Goal: Task Accomplishment & Management: Manage account settings

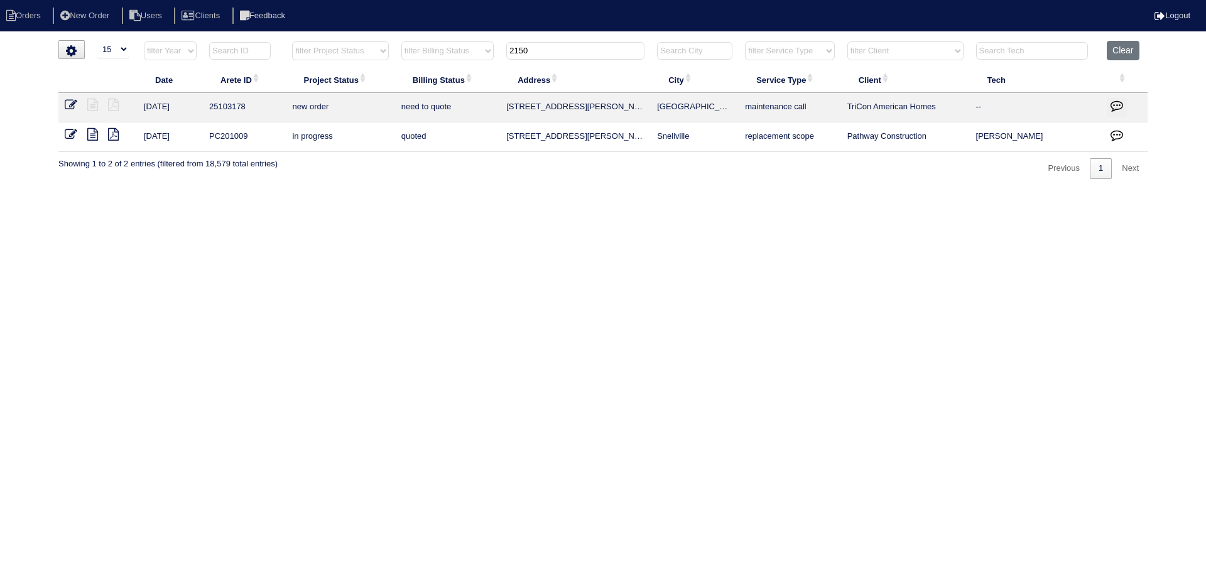
select select "15"
click at [1124, 49] on button "Clear" at bounding box center [1123, 50] width 32 height 19
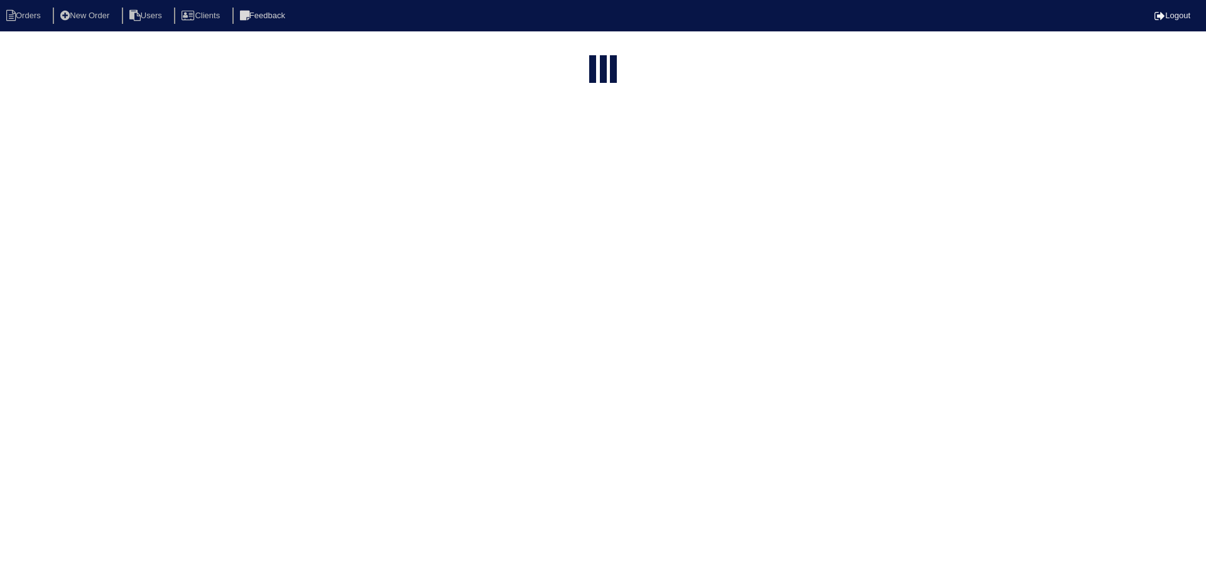
select select "15"
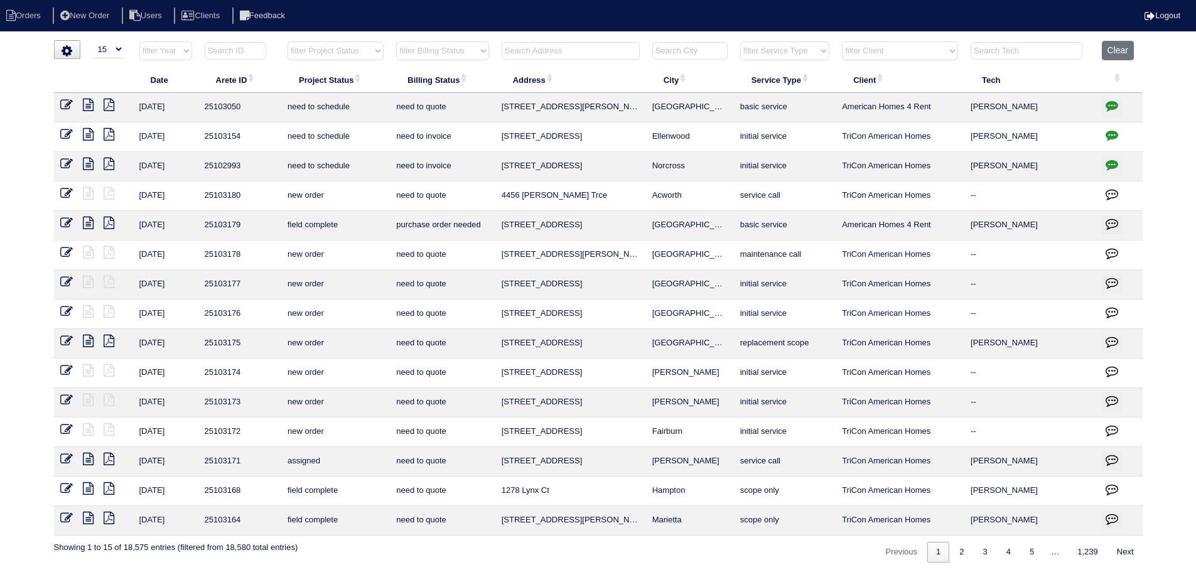
drag, startPoint x: 350, startPoint y: 51, endPoint x: 352, endPoint y: 60, distance: 9.0
click at [350, 51] on select "filter Project Status -- Any Project Status -- new order assigned in progress f…" at bounding box center [336, 50] width 96 height 19
click at [288, 41] on select "filter Project Status -- Any Project Status -- new order assigned in progress f…" at bounding box center [336, 50] width 96 height 19
select select "assigned"
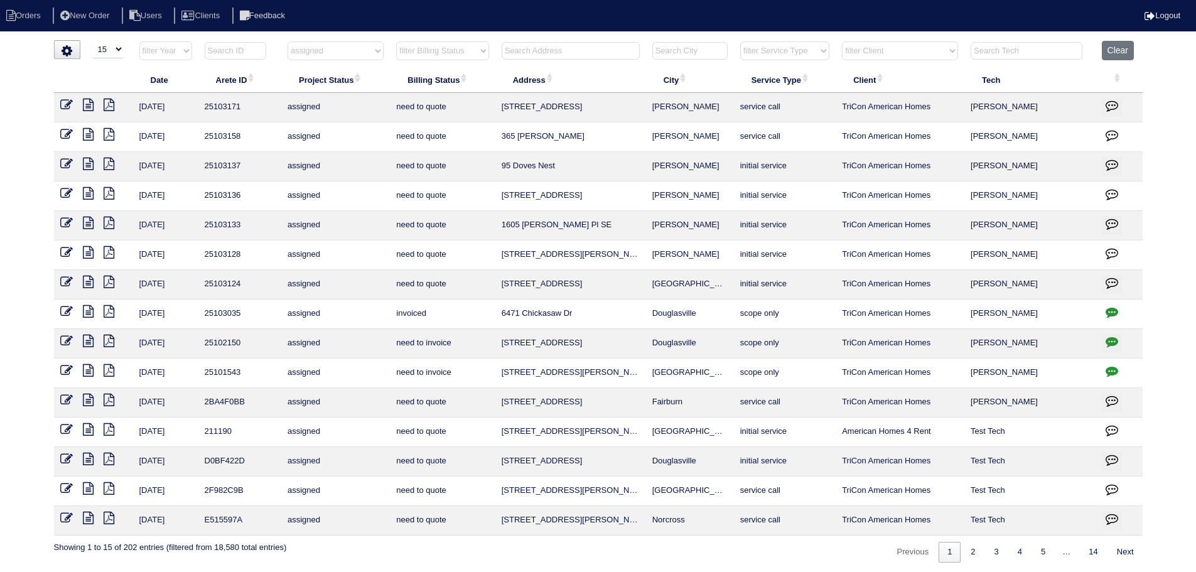
click at [86, 104] on icon at bounding box center [88, 105] width 11 height 13
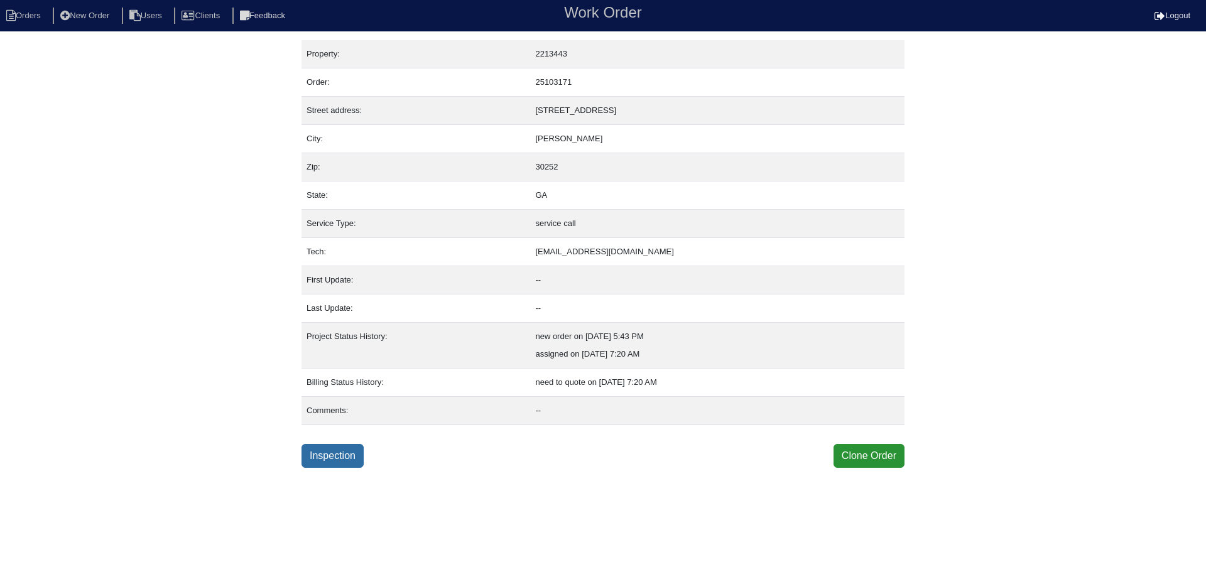
click at [335, 448] on link "Inspection" at bounding box center [332, 456] width 62 height 24
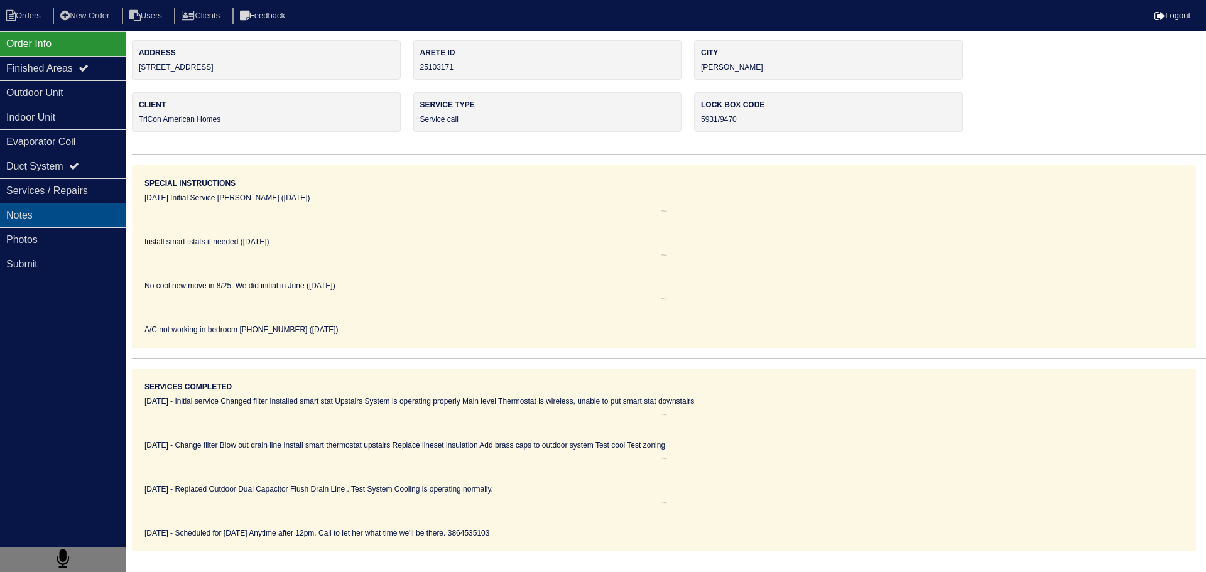
click at [88, 210] on div "Notes" at bounding box center [63, 215] width 126 height 24
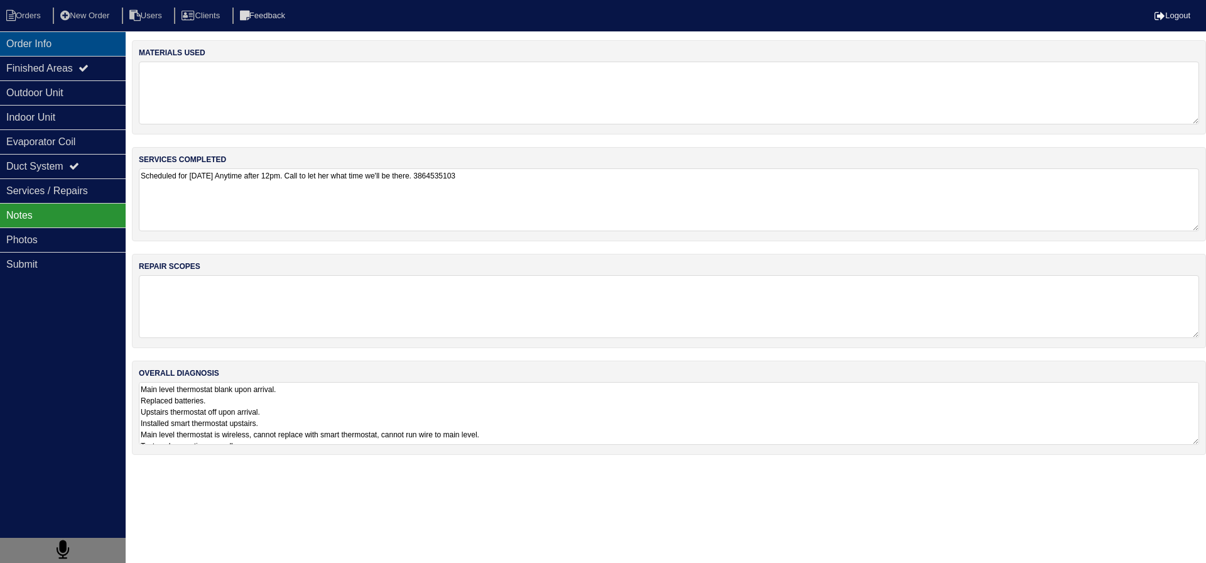
click at [35, 48] on div "Order Info" at bounding box center [63, 43] width 126 height 24
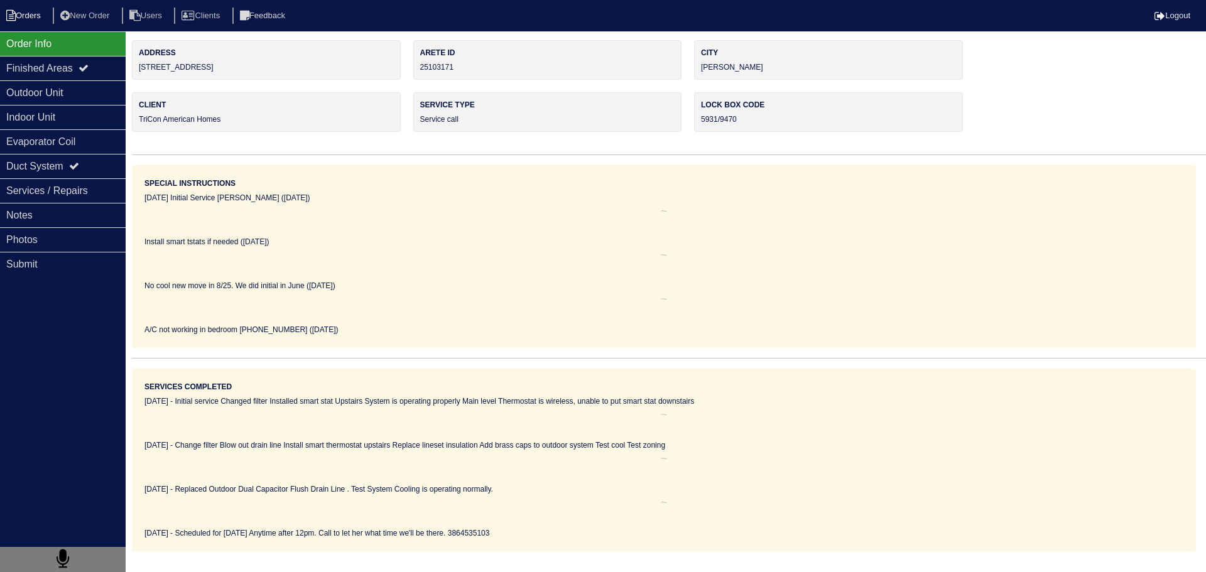
click at [29, 22] on li "Orders" at bounding box center [25, 16] width 51 height 17
select select "15"
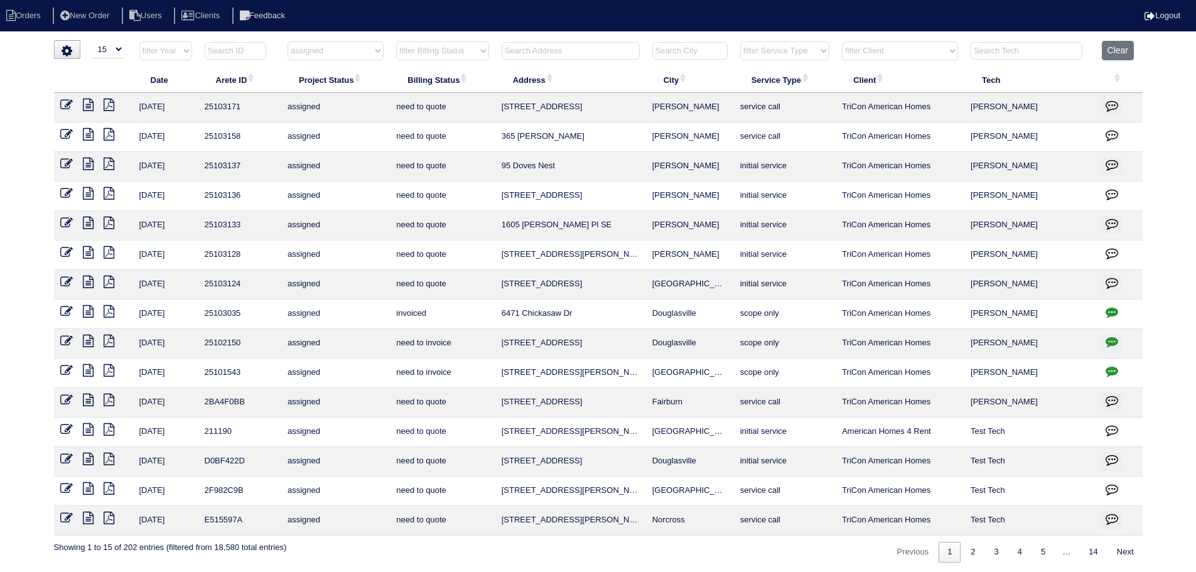
click at [369, 50] on select "filter Project Status -- Any Project Status -- new order assigned in progress f…" at bounding box center [336, 50] width 96 height 19
click at [288, 41] on select "filter Project Status -- Any Project Status -- new order assigned in progress f…" at bounding box center [336, 50] width 96 height 19
select select "new order"
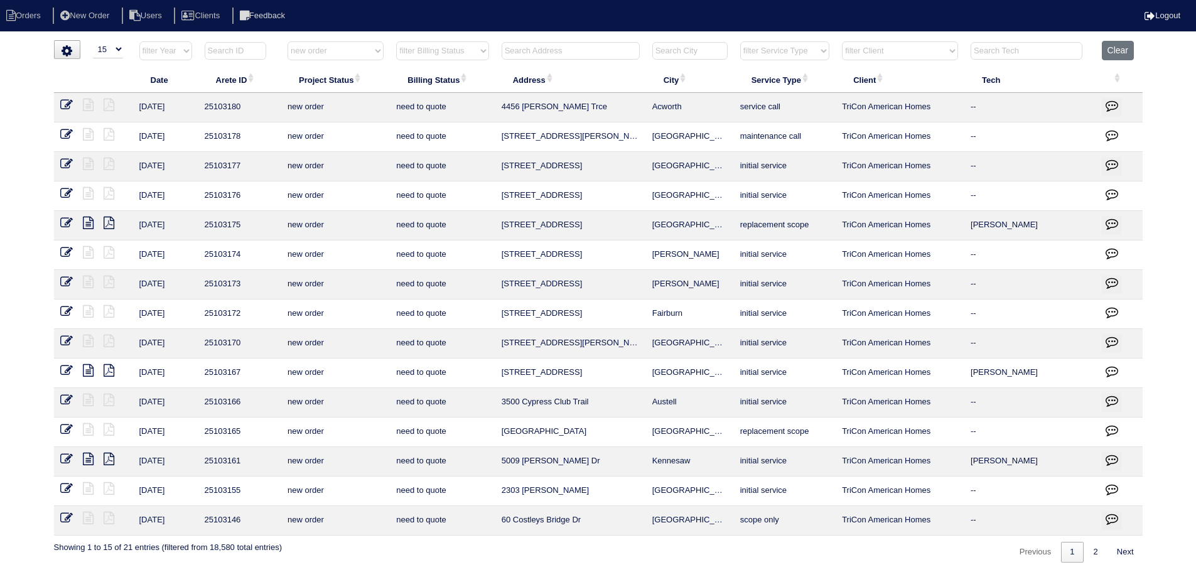
click at [67, 138] on icon at bounding box center [66, 134] width 13 height 13
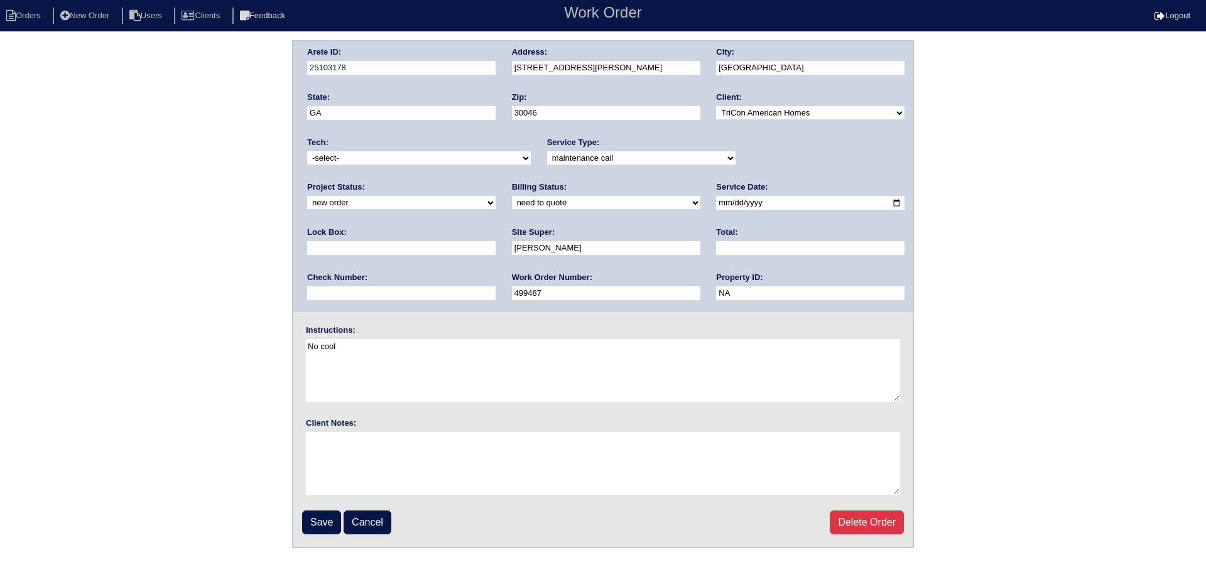
select select "151"
click at [307, 151] on select "-select- aretesmg+backup-tech@gmail.com benjohnholt88@gmail.com callisonhvac@ya…" at bounding box center [419, 158] width 224 height 14
drag, startPoint x: 810, startPoint y: 159, endPoint x: 803, endPoint y: 165, distance: 9.3
click at [496, 196] on select "new order assigned in progress field complete need to schedule admin review arc…" at bounding box center [401, 203] width 188 height 14
select select "assigned"
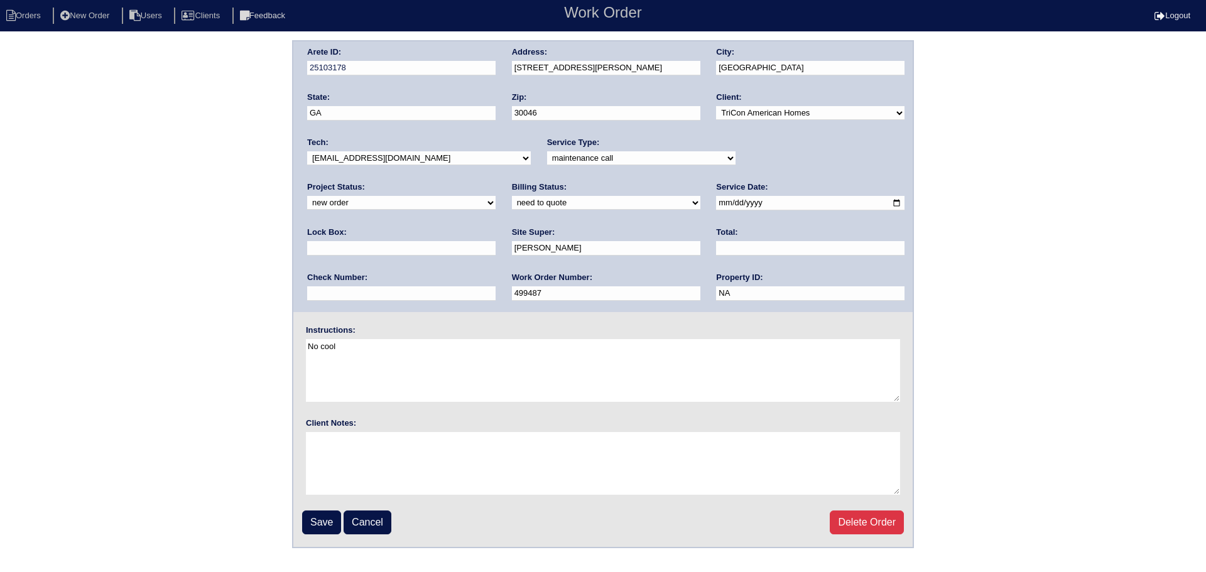
click at [496, 196] on select "new order assigned in progress field complete need to schedule admin review arc…" at bounding box center [401, 203] width 188 height 14
click at [312, 524] on input "Save" at bounding box center [321, 523] width 39 height 24
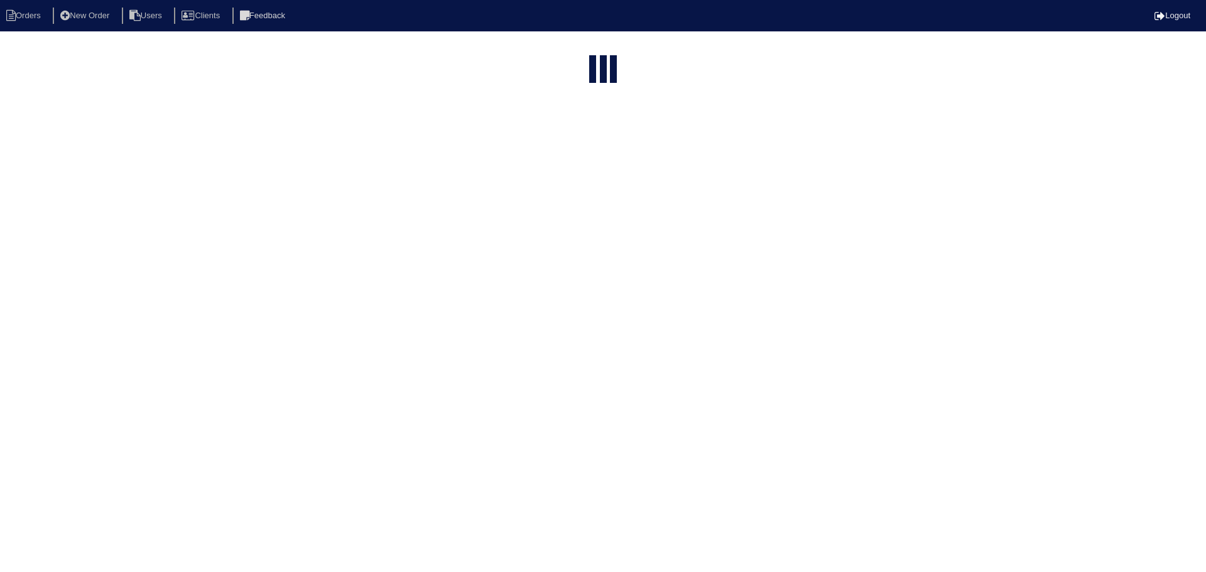
select select "15"
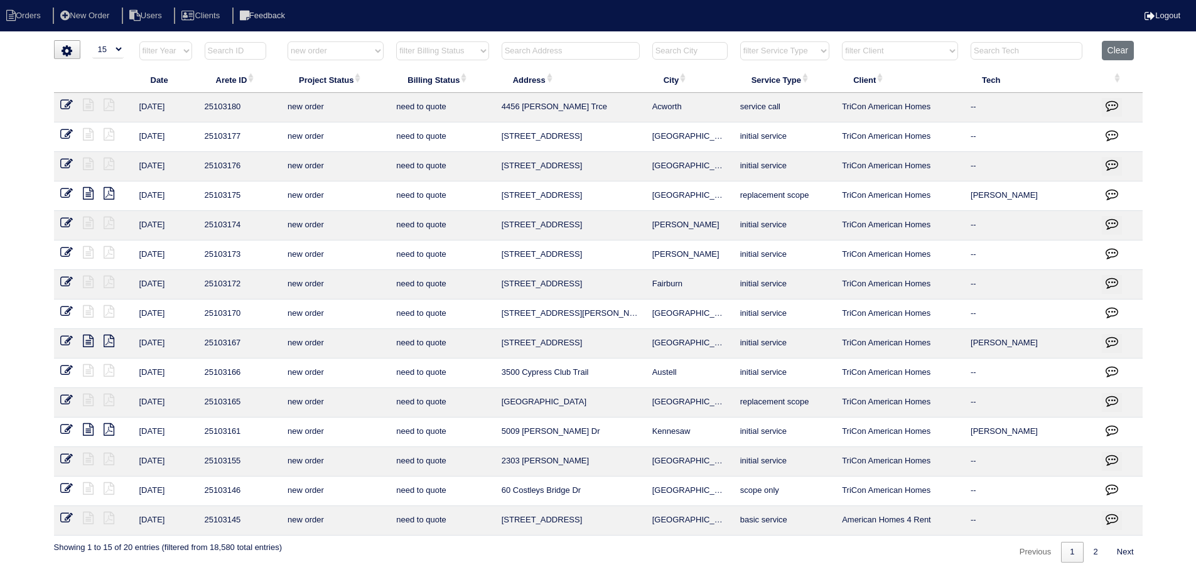
drag, startPoint x: 696, startPoint y: 104, endPoint x: 535, endPoint y: 112, distance: 161.0
click at [477, 109] on tr "[DATE] 25103180 new order need to quote 4456 [PERSON_NAME] Trce Acworth service…" at bounding box center [598, 108] width 1089 height 30
copy tr "4456 [PERSON_NAME] Trce Acworth"
click at [1087, 547] on link "2" at bounding box center [1096, 552] width 22 height 21
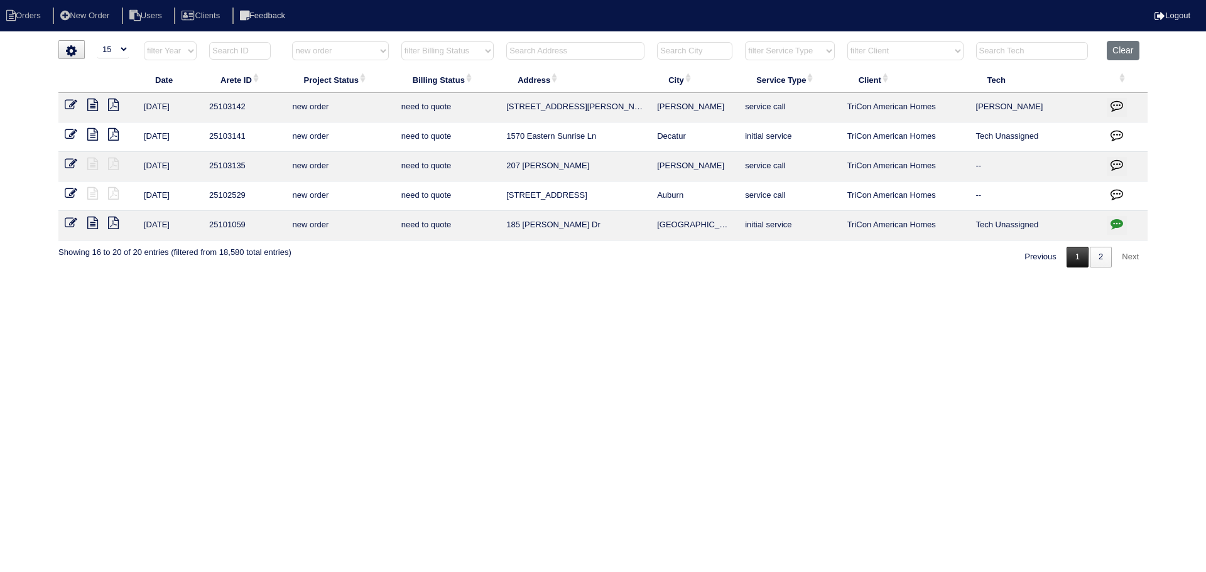
click at [1078, 262] on link "1" at bounding box center [1077, 257] width 22 height 21
select select "new order"
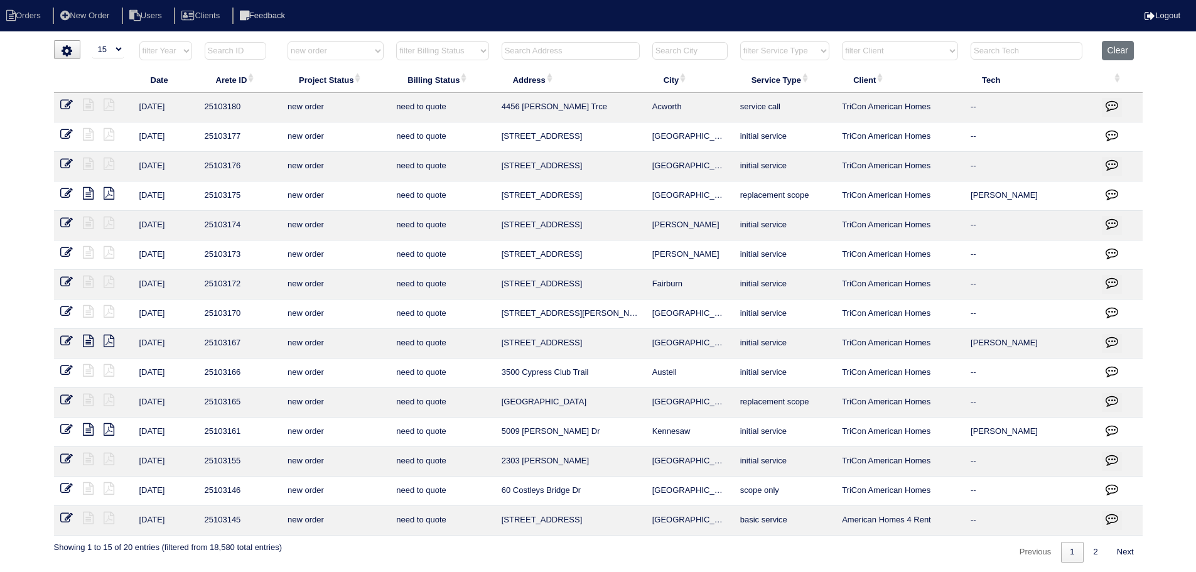
click at [355, 58] on select "filter Project Status -- Any Project Status -- new order assigned in progress f…" at bounding box center [336, 50] width 96 height 19
select select
click at [288, 41] on select "filter Project Status -- Any Project Status -- new order assigned in progress f…" at bounding box center [336, 50] width 96 height 19
click at [553, 55] on input "text" at bounding box center [571, 51] width 138 height 18
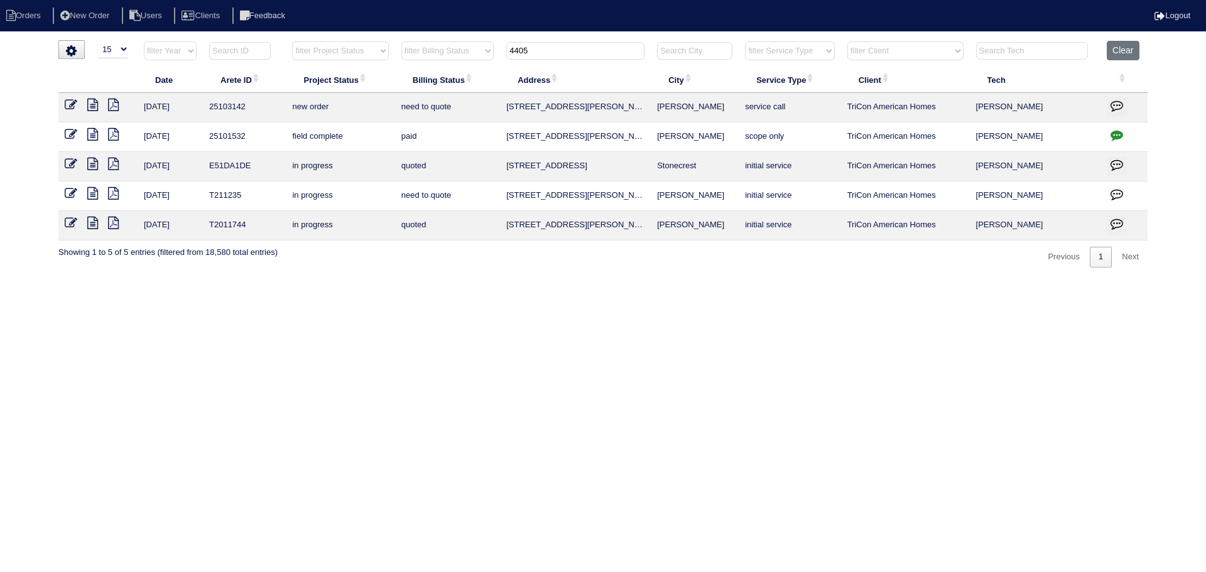
type input "4405"
drag, startPoint x: 714, startPoint y: 113, endPoint x: 509, endPoint y: 111, distance: 204.8
click at [501, 112] on tr "8/26/25 25103142 new order need to quote 4405 Cindy Place Conyers service call …" at bounding box center [602, 108] width 1089 height 30
copy tr "4405 Cindy Place Conyers"
click at [1127, 56] on button "Clear" at bounding box center [1123, 50] width 32 height 19
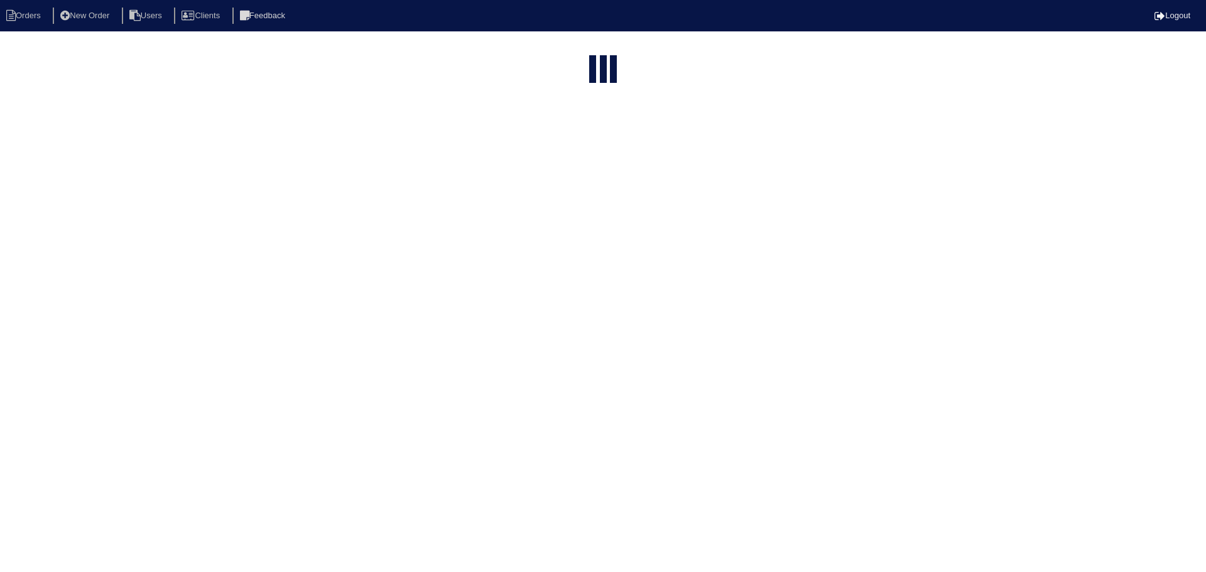
select select "15"
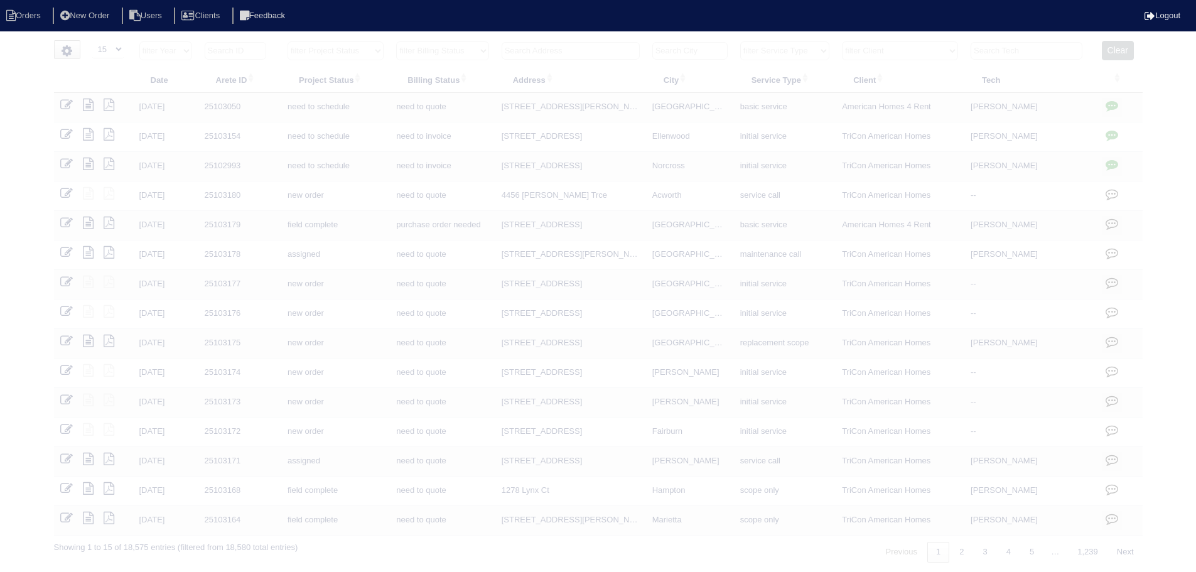
drag, startPoint x: 362, startPoint y: 51, endPoint x: 364, endPoint y: 59, distance: 7.8
click at [362, 51] on select "filter Project Status -- Any Project Status -- new order assigned in progress f…" at bounding box center [336, 50] width 96 height 19
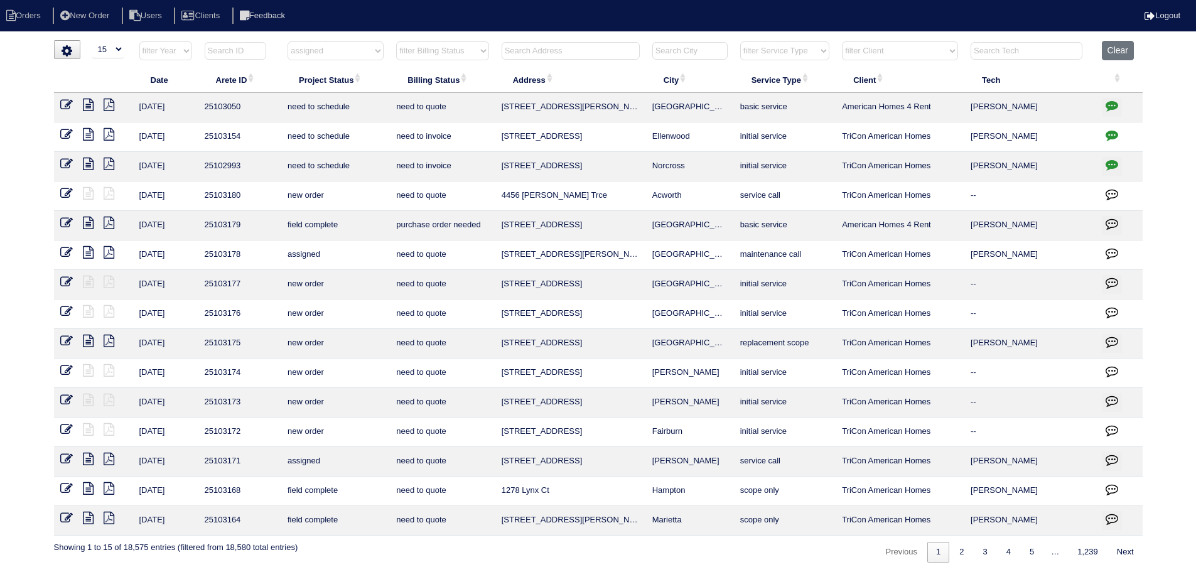
click at [288, 41] on select "filter Project Status -- Any Project Status -- new order assigned in progress f…" at bounding box center [336, 50] width 96 height 19
select select "assigned"
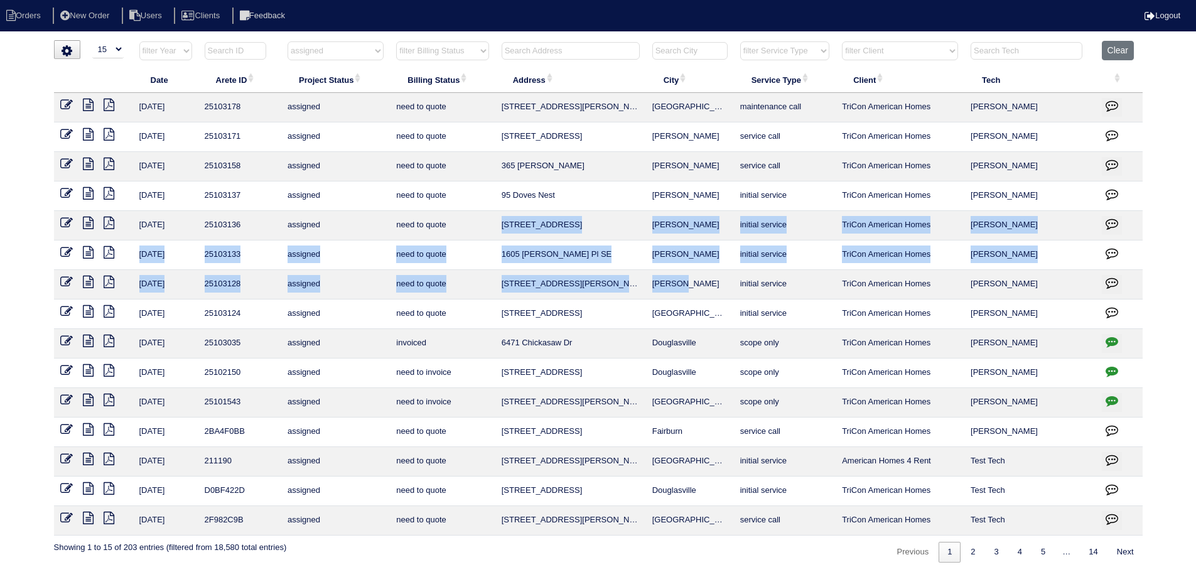
drag, startPoint x: 687, startPoint y: 281, endPoint x: 504, endPoint y: 222, distance: 192.7
click at [504, 222] on tbody "8/28/25 25103178 assigned need to quote 2150 Rosemary Park Ln Lawrenceville mai…" at bounding box center [598, 314] width 1089 height 443
copy tbody "4107 Sweet Water Ln Conyers initial service TriCon American Homes Matt Stanley …"
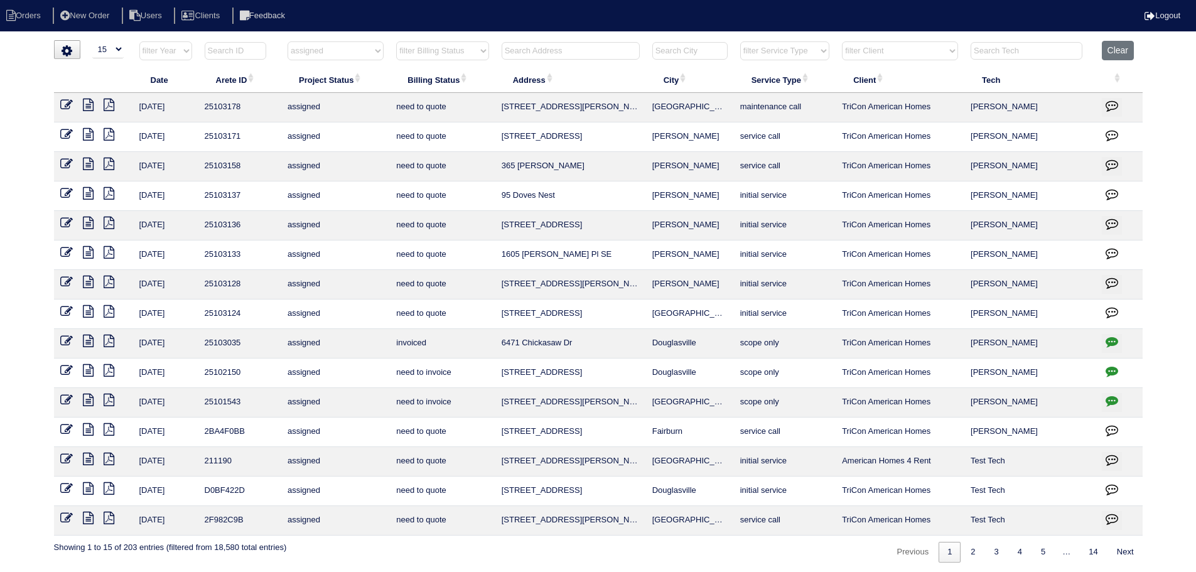
click at [595, 51] on input "text" at bounding box center [571, 51] width 138 height 18
click at [620, 40] on html "Orders New Order Users Clients Feedback Logout Orders New Order Users Clients M…" at bounding box center [598, 287] width 1196 height 575
click at [624, 51] on input "text" at bounding box center [571, 51] width 138 height 18
drag, startPoint x: 605, startPoint y: 58, endPoint x: 604, endPoint y: 68, distance: 10.7
click at [604, 63] on th at bounding box center [571, 54] width 151 height 26
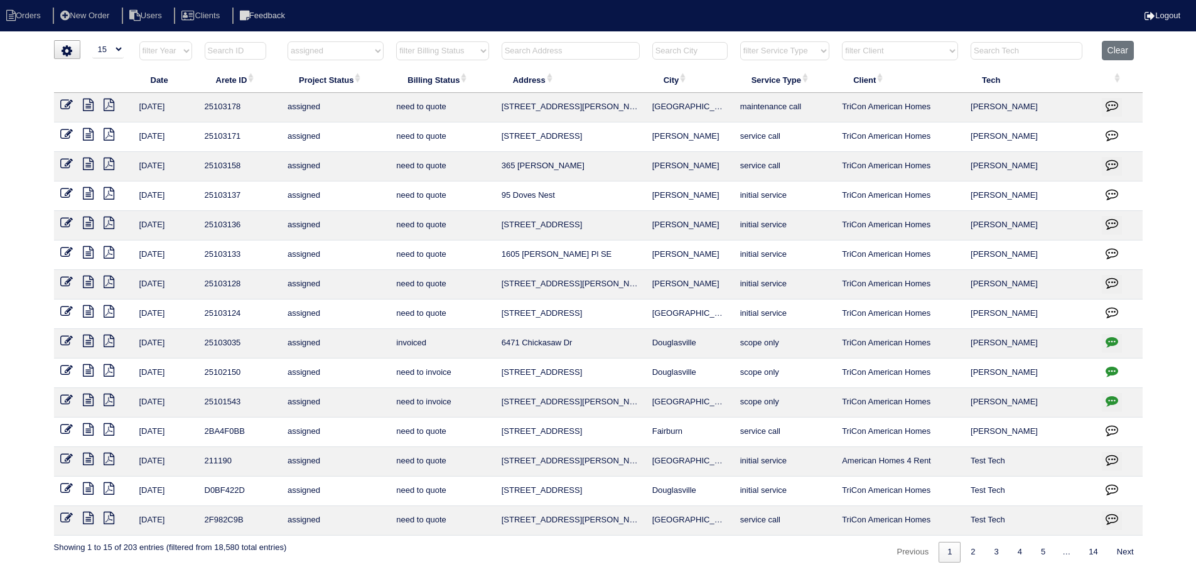
click at [1117, 342] on icon "button" at bounding box center [1112, 341] width 13 height 13
type textarea "8/27/25 - Service/Duct cleaning/Insulation 300sf approved - Sent to Dan, Payton…"
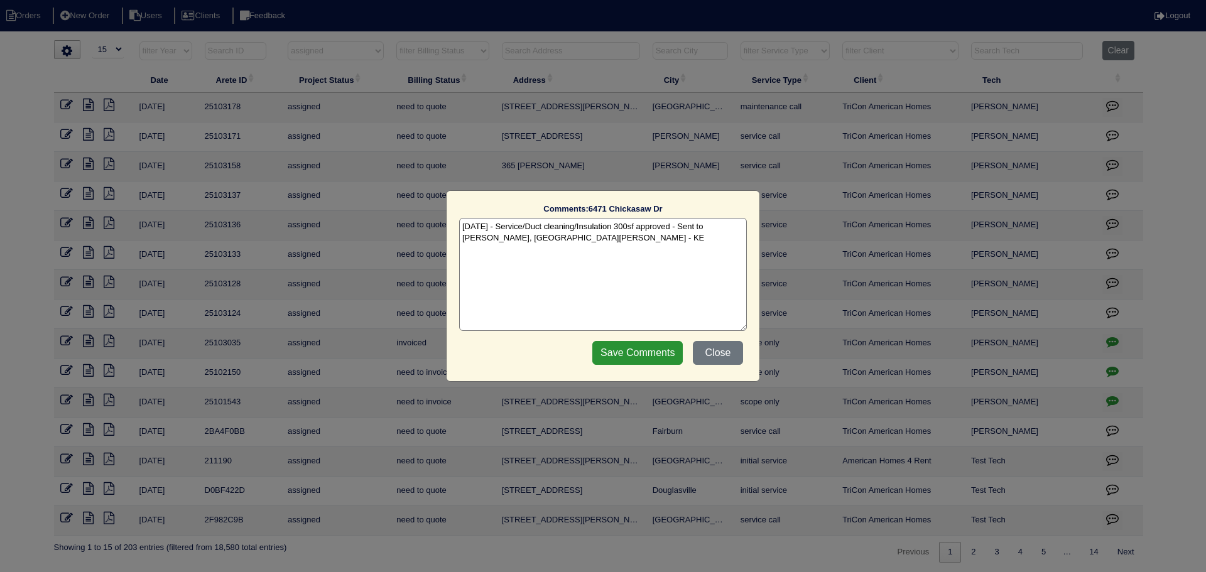
click at [1117, 342] on div "Comments: 6471 Chickasaw Dr The comments on file have changed since you started…" at bounding box center [603, 286] width 1206 height 572
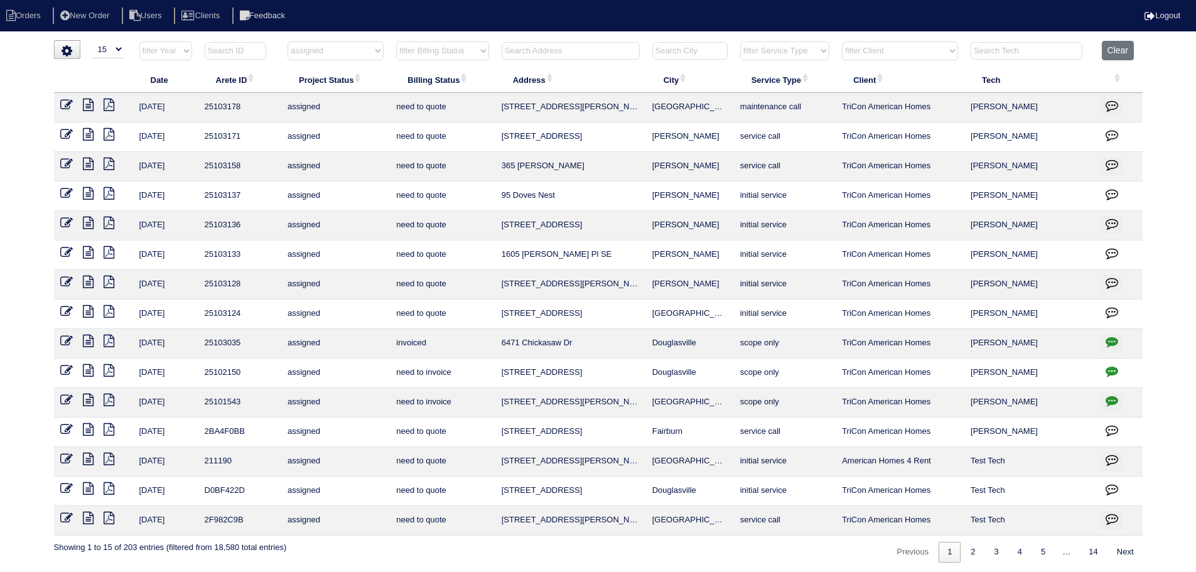
click at [85, 340] on icon at bounding box center [88, 341] width 11 height 13
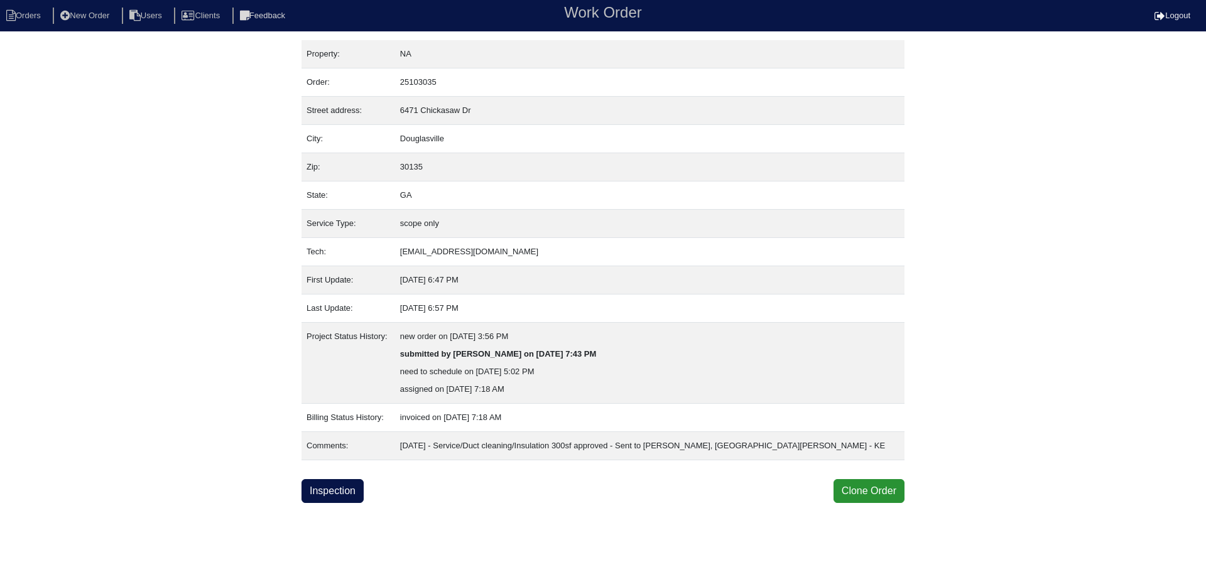
click at [328, 501] on link "Inspection" at bounding box center [332, 491] width 62 height 24
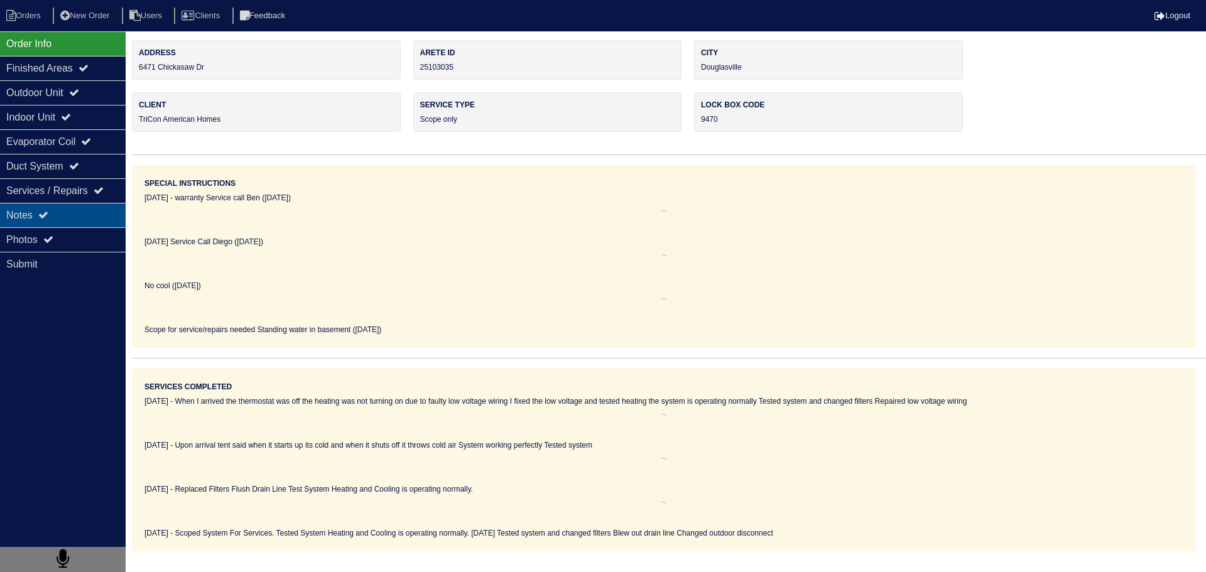
click at [79, 218] on div "Notes" at bounding box center [63, 215] width 126 height 24
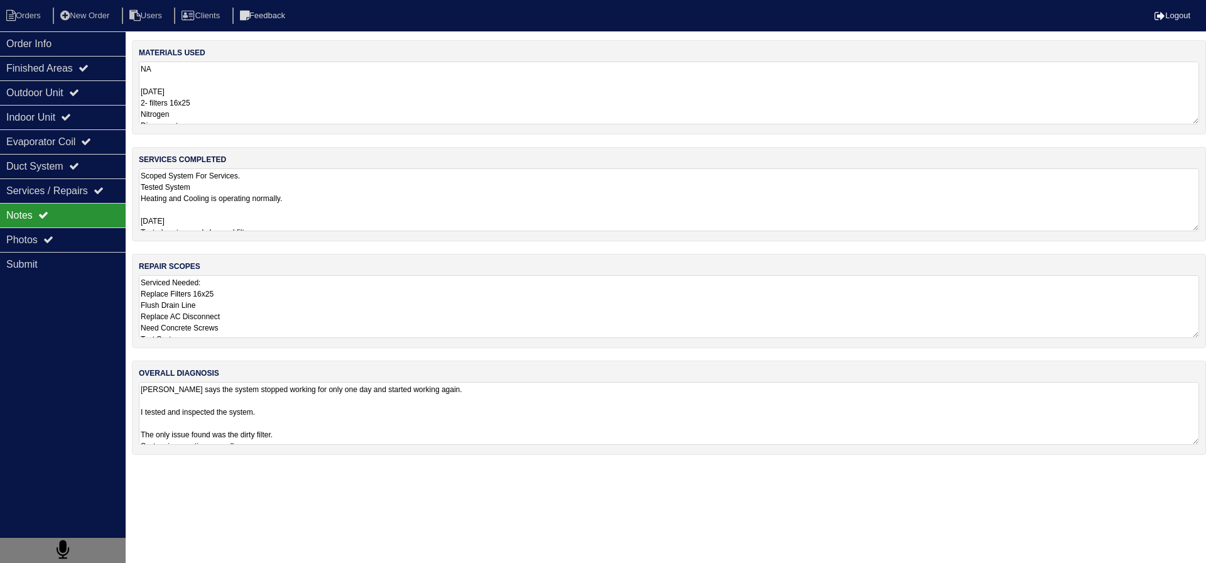
click at [294, 193] on textarea "Scoped System For Services. Tested System Heating and Cooling is operating norm…" at bounding box center [669, 199] width 1060 height 63
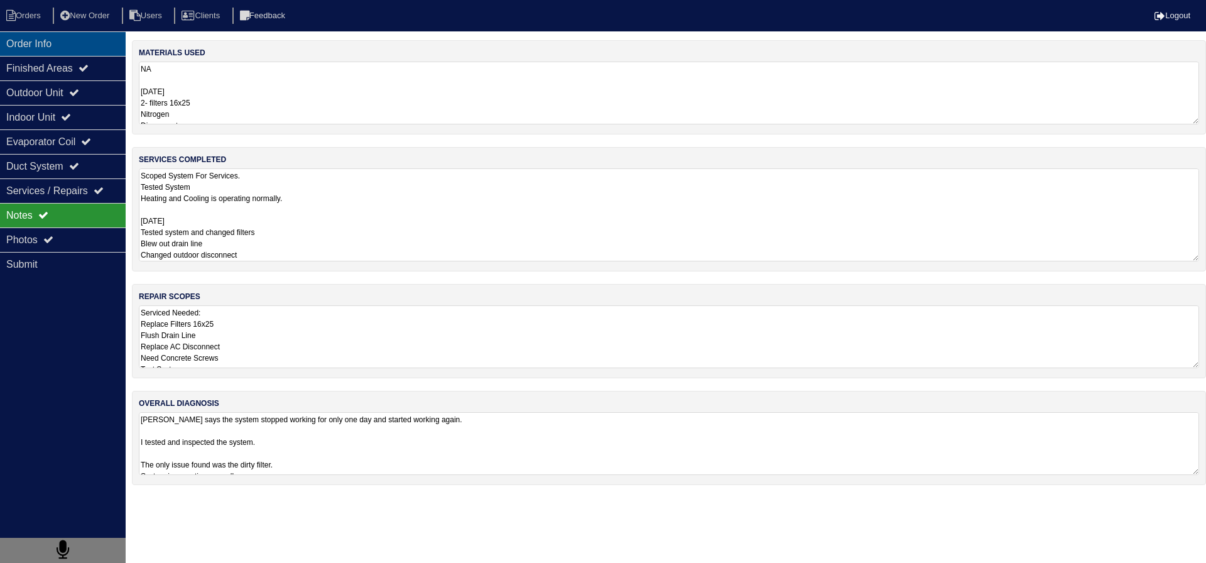
click at [79, 51] on div "Order Info" at bounding box center [63, 43] width 126 height 24
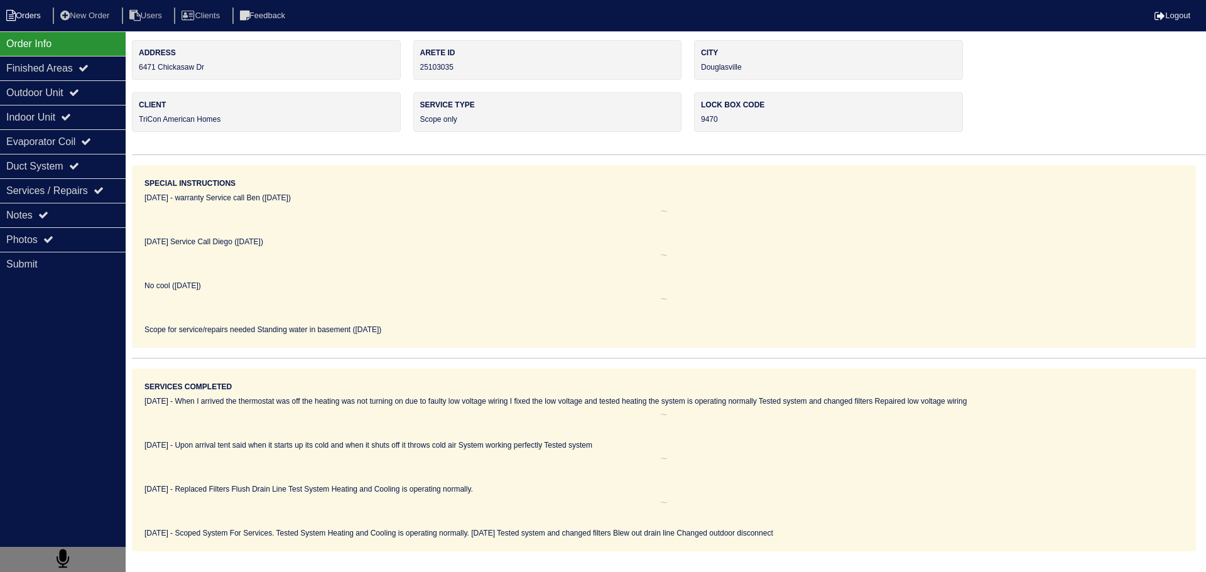
click at [28, 15] on li "Orders" at bounding box center [25, 16] width 51 height 17
select select "15"
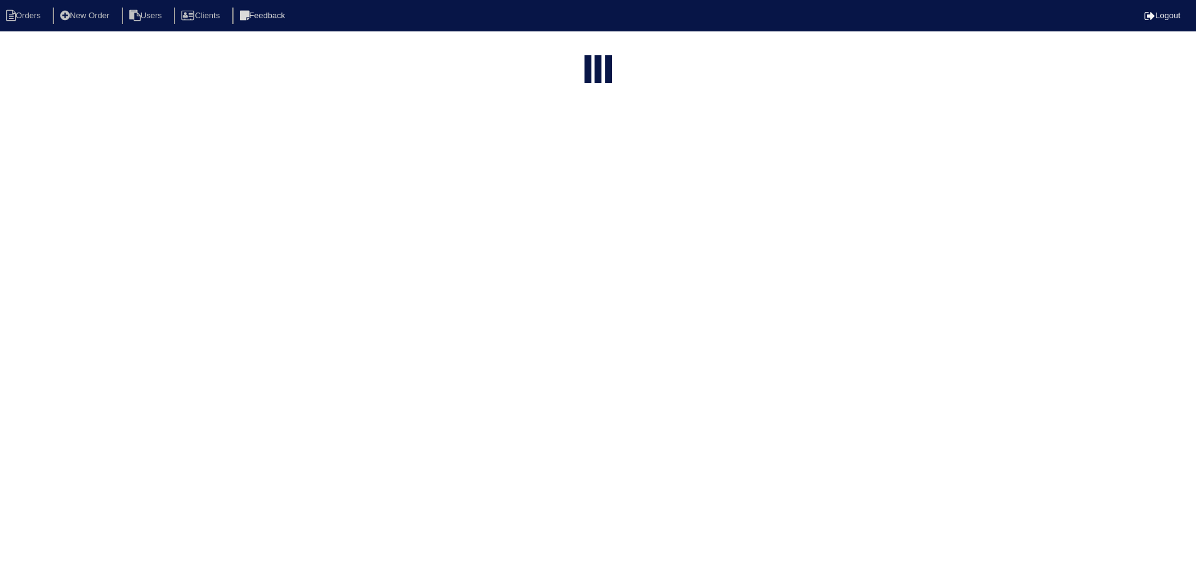
select select "assigned"
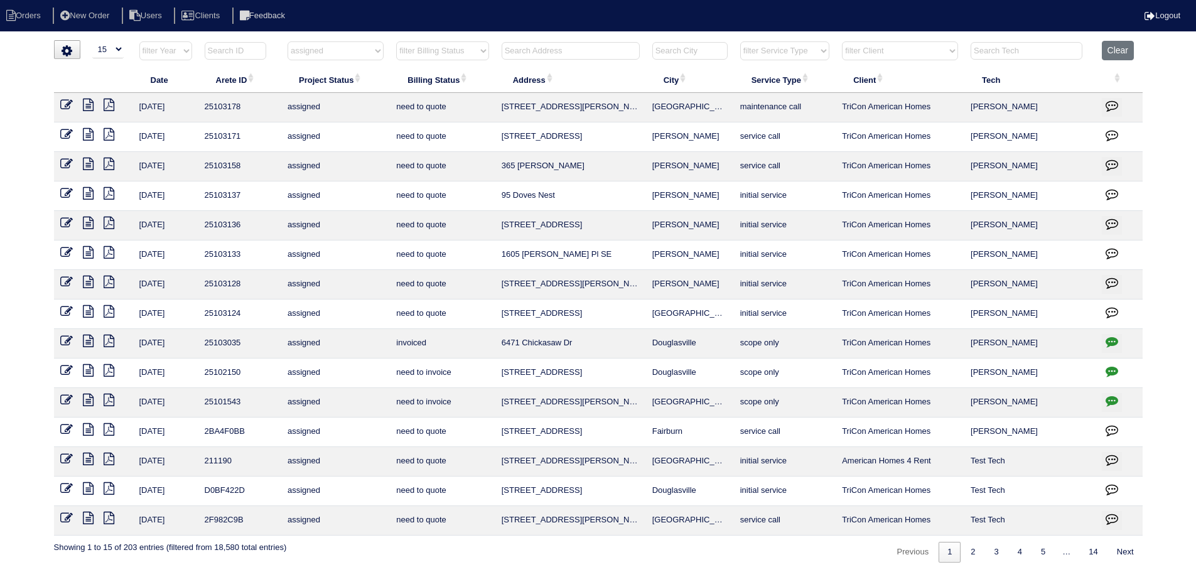
click at [89, 366] on icon at bounding box center [88, 370] width 11 height 13
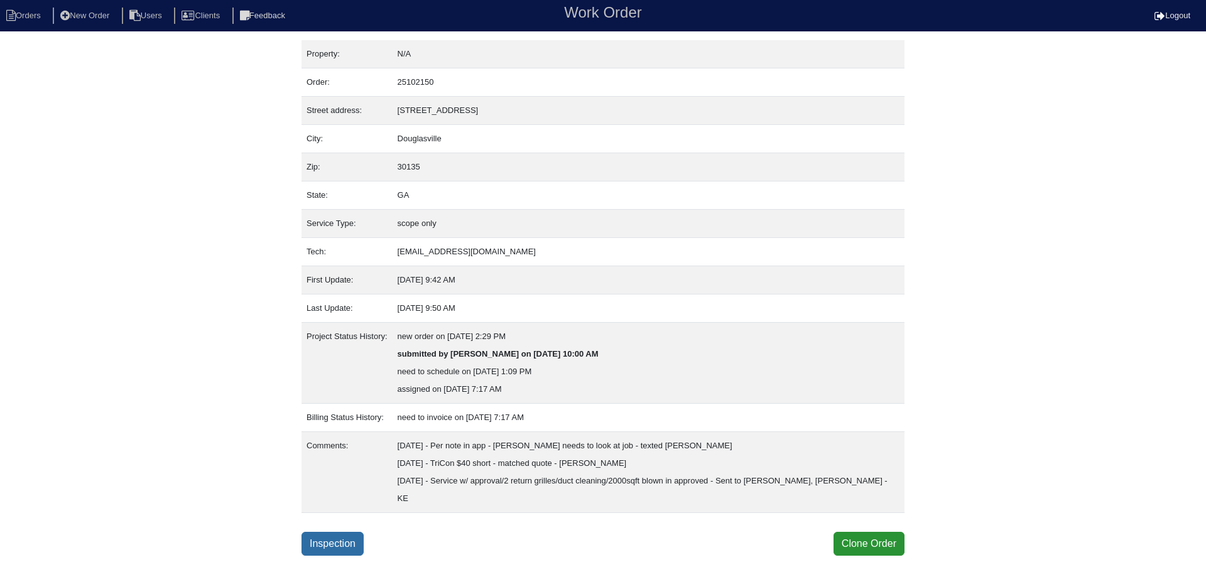
click at [350, 532] on link "Inspection" at bounding box center [332, 544] width 62 height 24
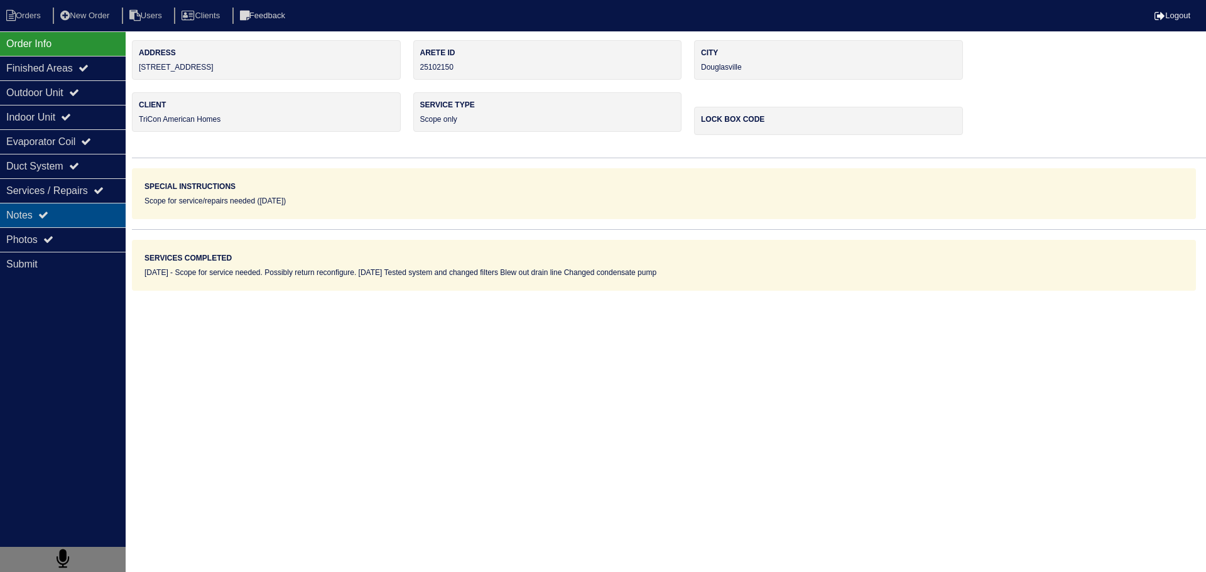
click at [75, 223] on div "Notes" at bounding box center [63, 215] width 126 height 24
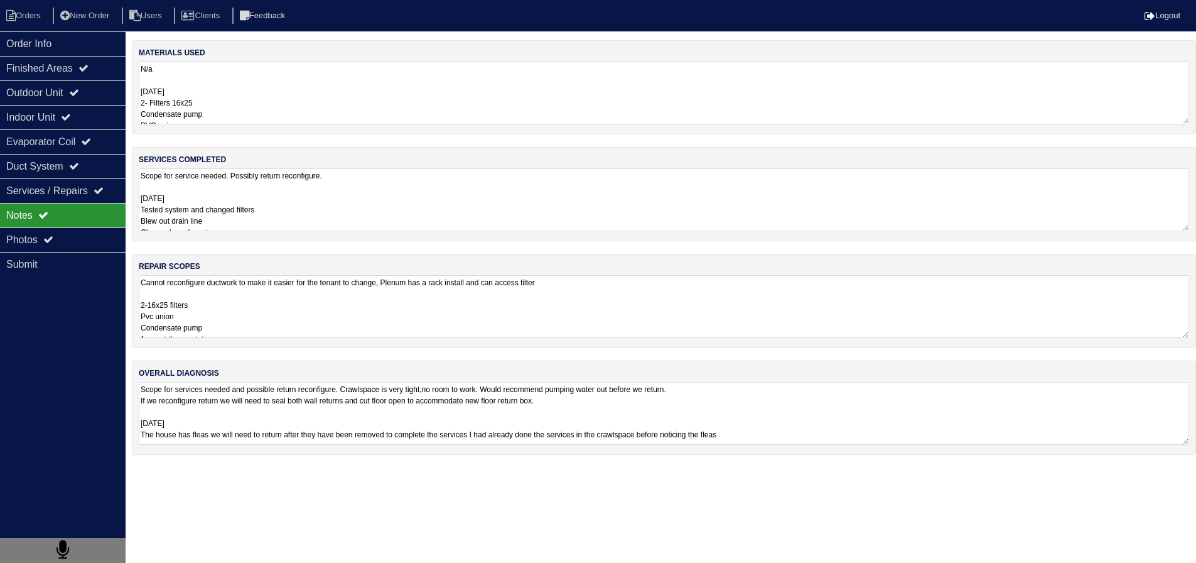
click at [230, 306] on textarea "Cannot reconfigure ductwork to make it easier for the tenant to change, Plenum …" at bounding box center [664, 306] width 1051 height 63
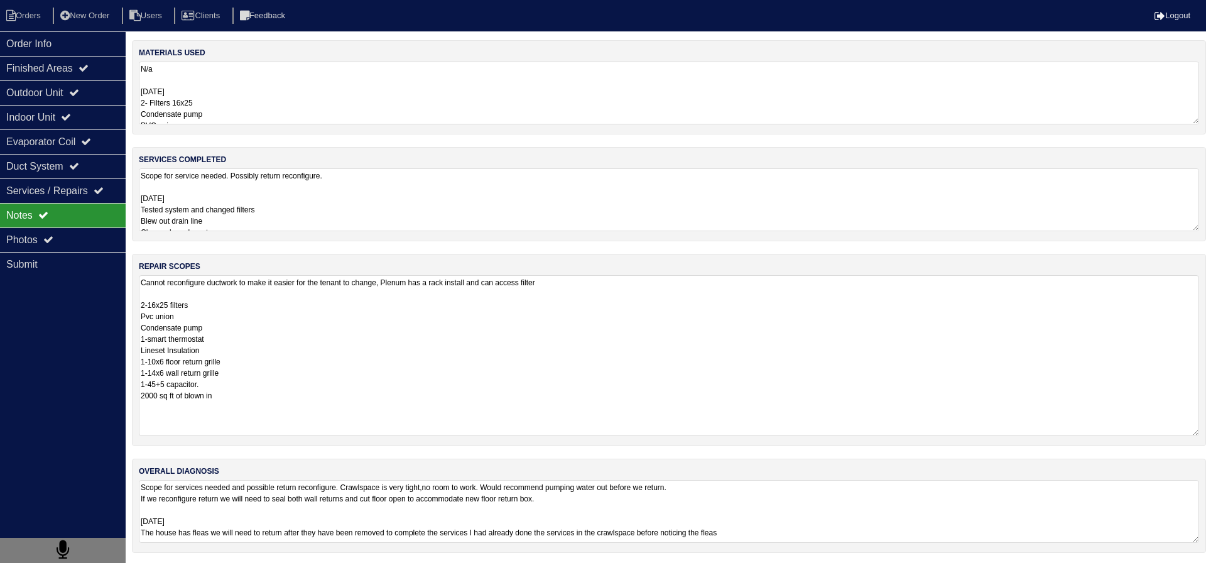
click at [258, 205] on textarea "Scope for service needed. Possibly return reconfigure. [DATE] Tested system and…" at bounding box center [669, 199] width 1060 height 63
click at [268, 288] on textarea "Cannot reconfigure ductwork to make it easier for the tenant to change, Plenum …" at bounding box center [664, 355] width 1051 height 161
click at [62, 245] on div "Photos" at bounding box center [63, 239] width 126 height 24
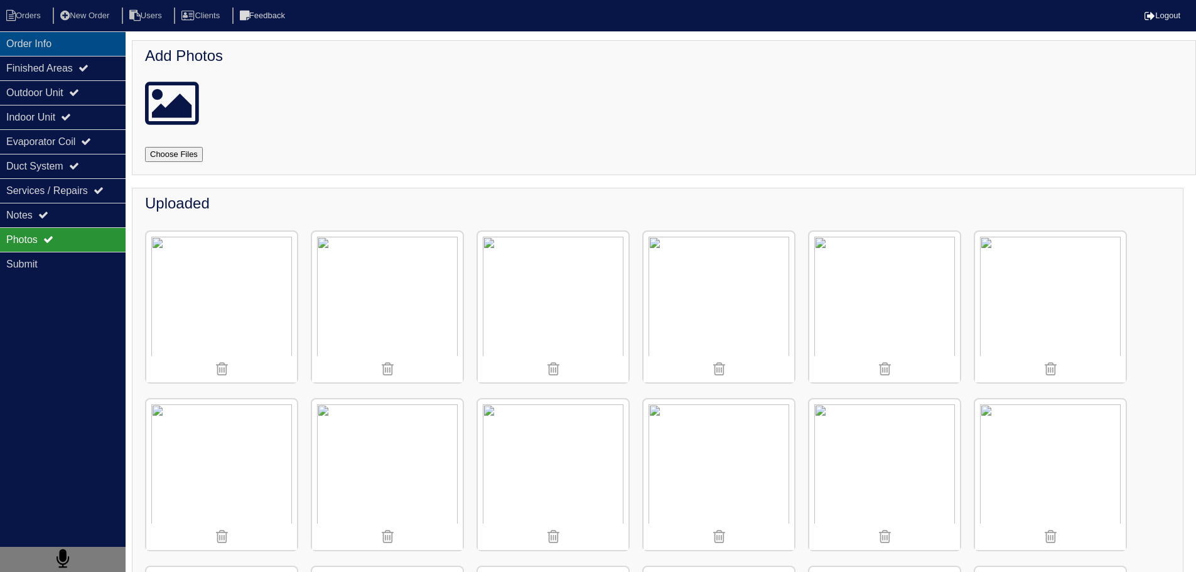
click at [82, 45] on div "Order Info" at bounding box center [63, 43] width 126 height 24
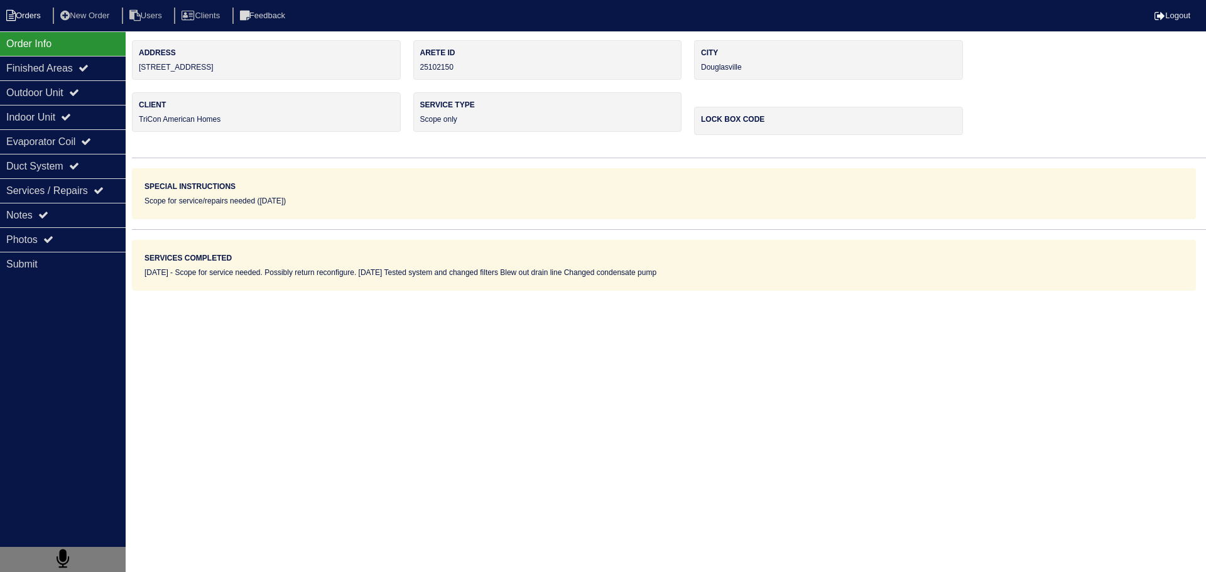
click at [36, 18] on li "Orders" at bounding box center [25, 16] width 51 height 17
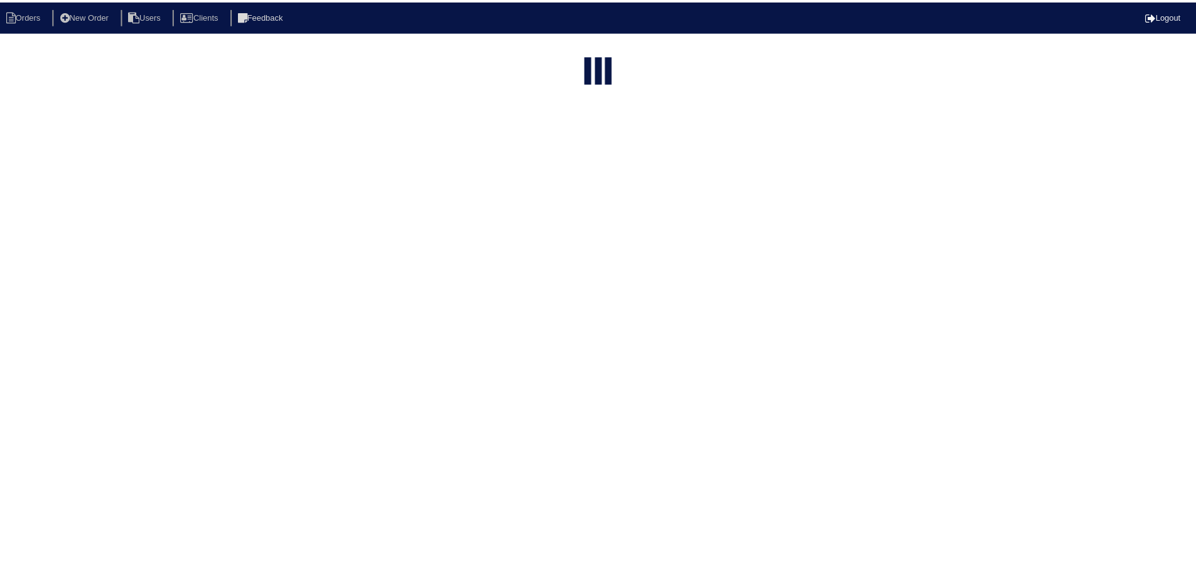
select select "15"
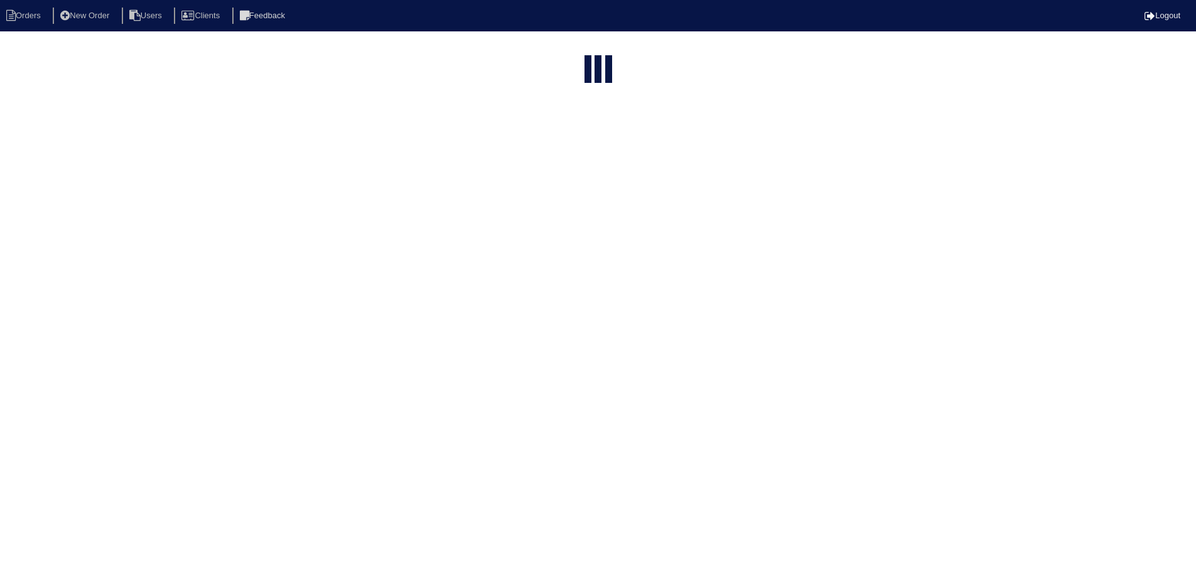
select select "assigned"
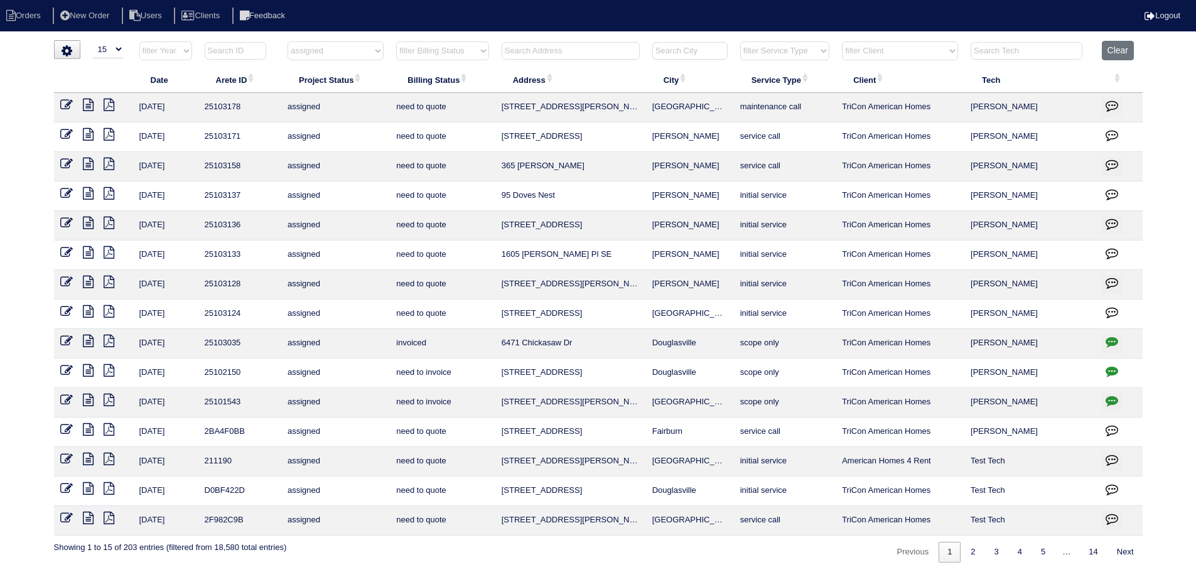
click at [69, 367] on icon at bounding box center [66, 370] width 13 height 13
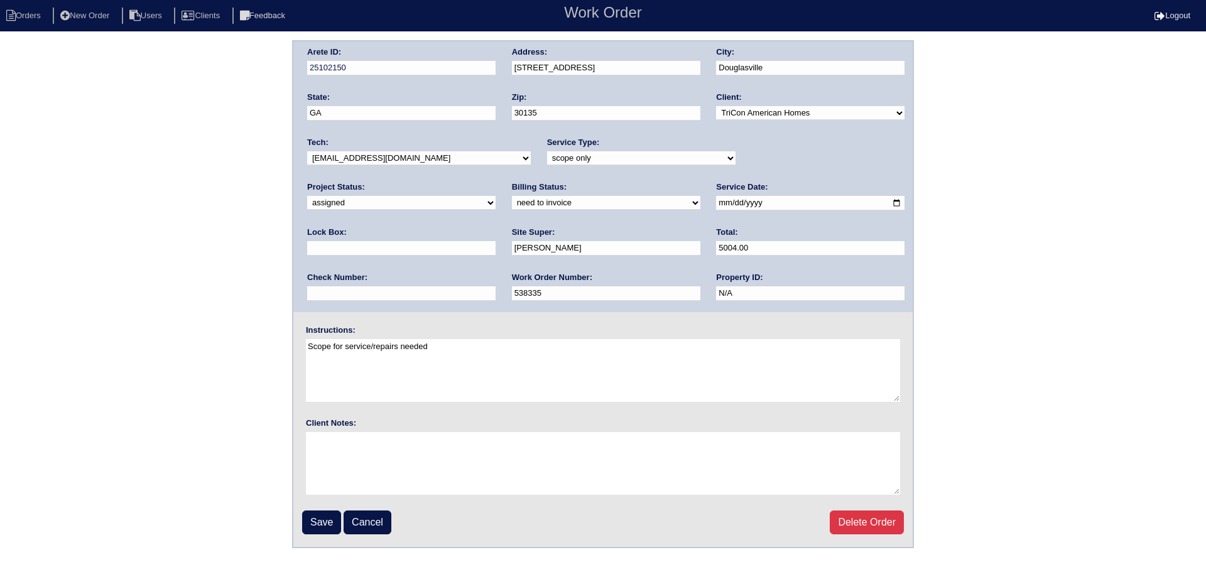
click at [496, 196] on select "new order assigned in progress field complete need to schedule admin review arc…" at bounding box center [401, 203] width 188 height 14
select select "field complete"
click at [496, 196] on select "new order assigned in progress field complete need to schedule admin review arc…" at bounding box center [401, 203] width 188 height 14
click at [326, 513] on input "Save" at bounding box center [321, 523] width 39 height 24
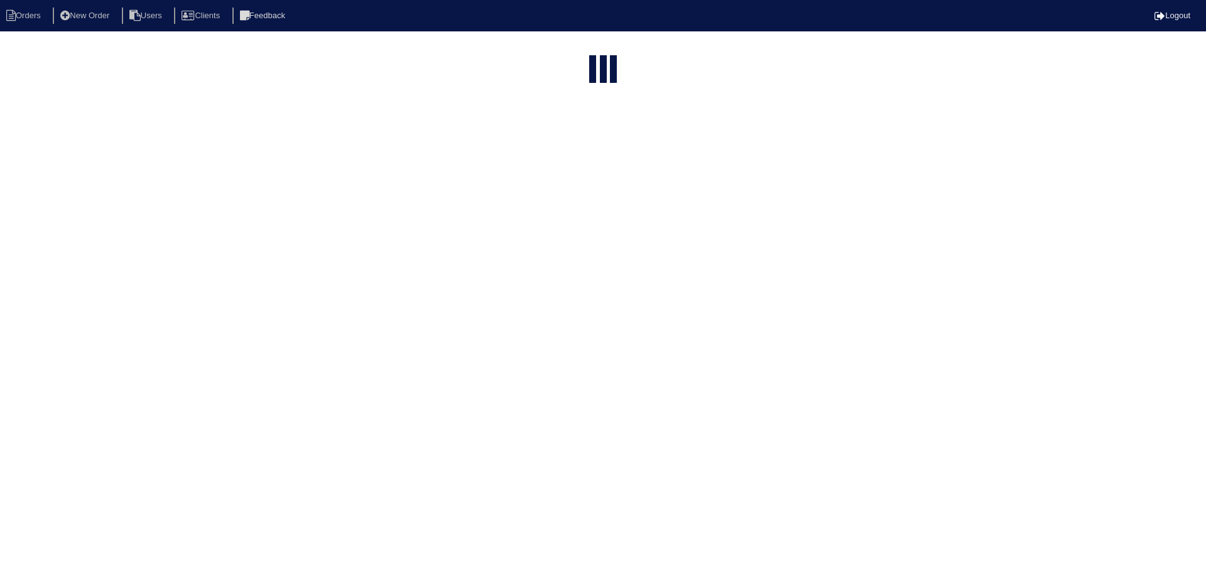
select select "15"
select select "assigned"
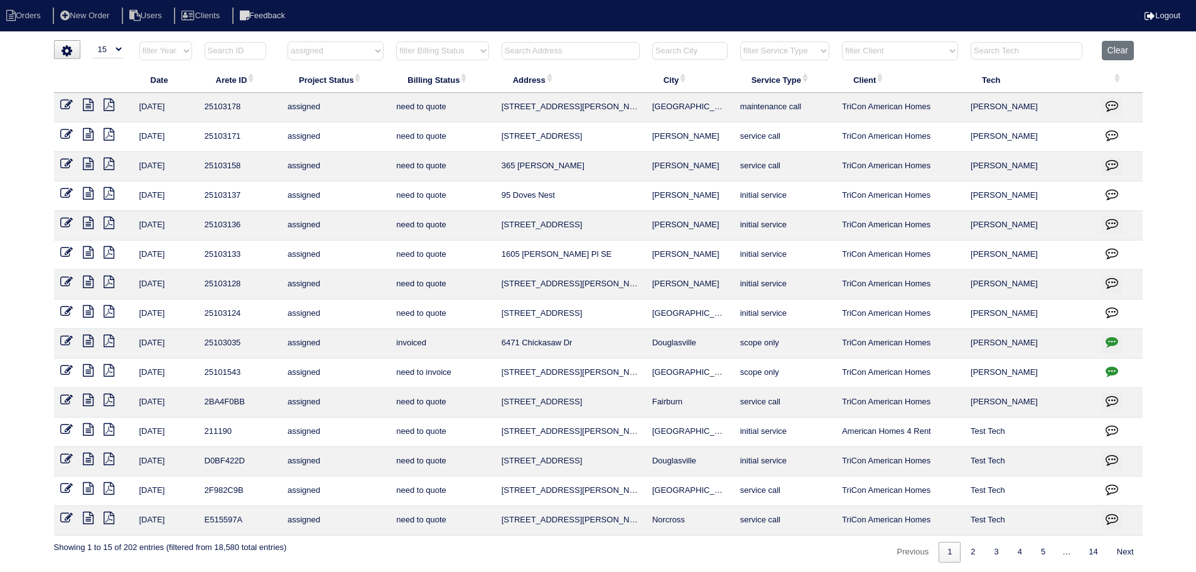
click at [62, 340] on icon at bounding box center [66, 341] width 13 height 13
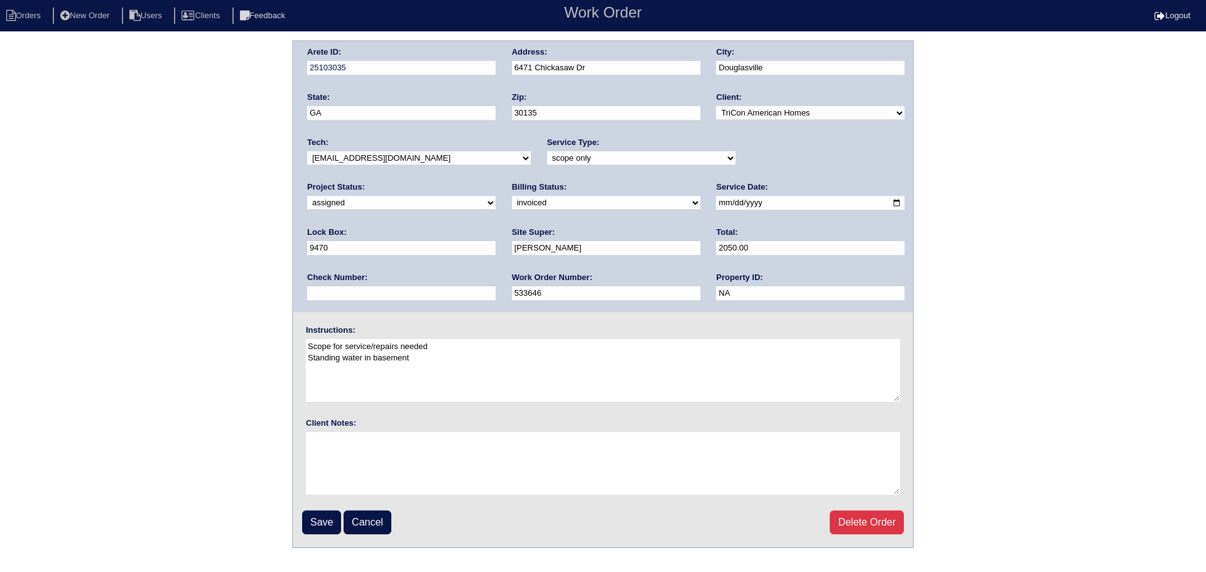
click at [496, 196] on select "new order assigned in progress field complete need to schedule admin review arc…" at bounding box center [401, 203] width 188 height 14
select select "field complete"
click at [496, 196] on select "new order assigned in progress field complete need to schedule admin review arc…" at bounding box center [401, 203] width 188 height 14
click at [318, 519] on input "Save" at bounding box center [321, 523] width 39 height 24
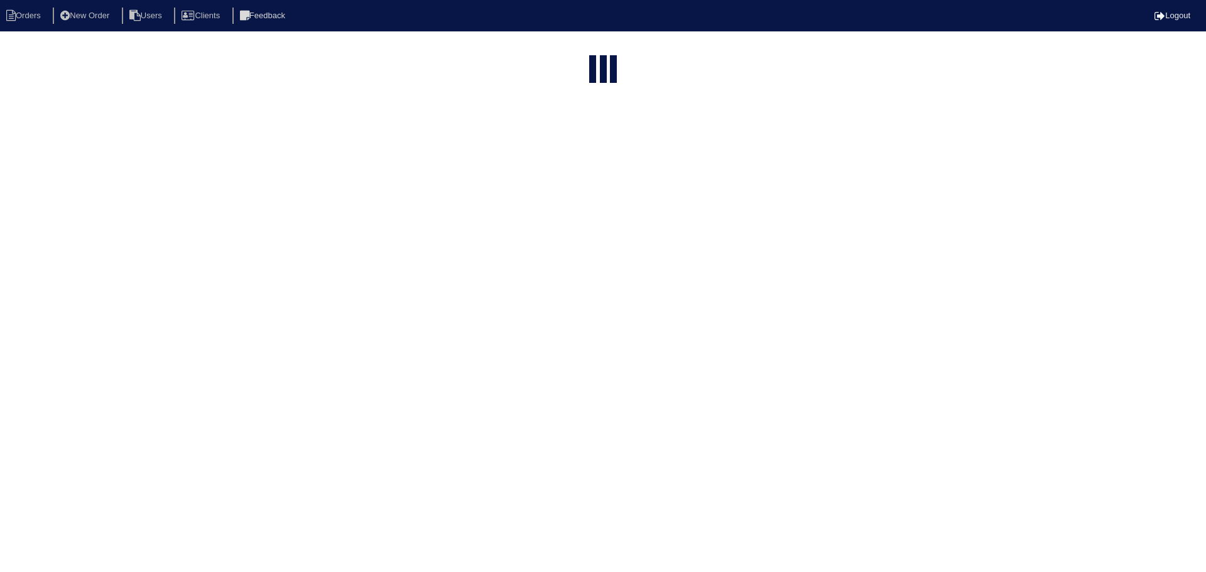
select select "15"
select select "assigned"
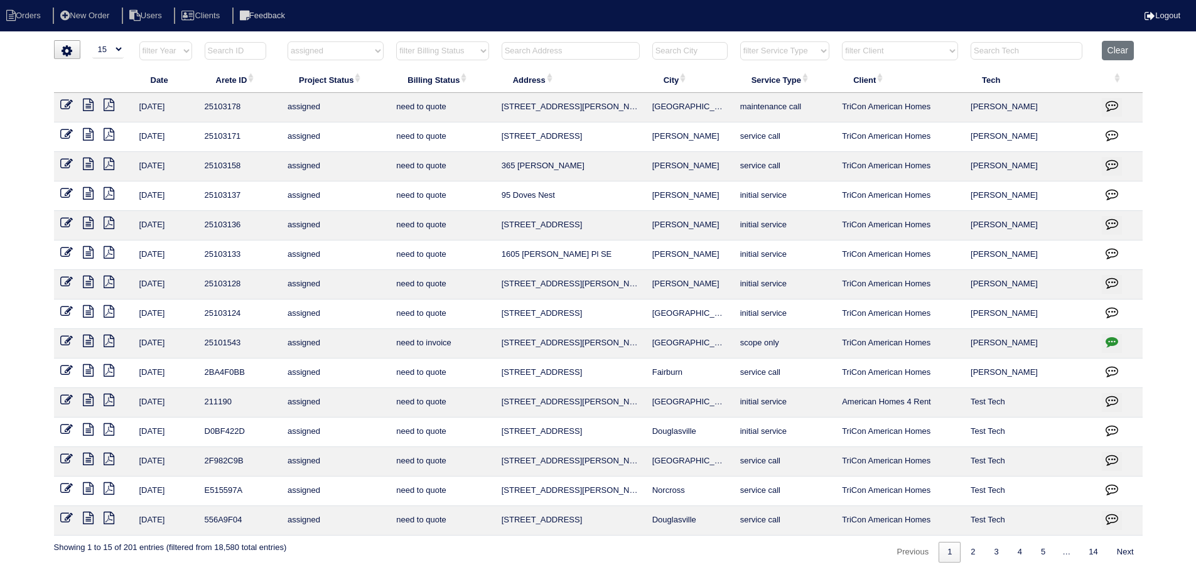
drag, startPoint x: 708, startPoint y: 133, endPoint x: 496, endPoint y: 132, distance: 211.7
click at [496, 132] on tr "8/28/25 25103171 assigned need to quote 4105 Mission Way McDonough service call…" at bounding box center [598, 137] width 1089 height 30
copy tr "4105 Mission Way McDonough"
click at [325, 53] on select "filter Project Status -- Any Project Status -- new order assigned in progress f…" at bounding box center [336, 50] width 96 height 19
select select
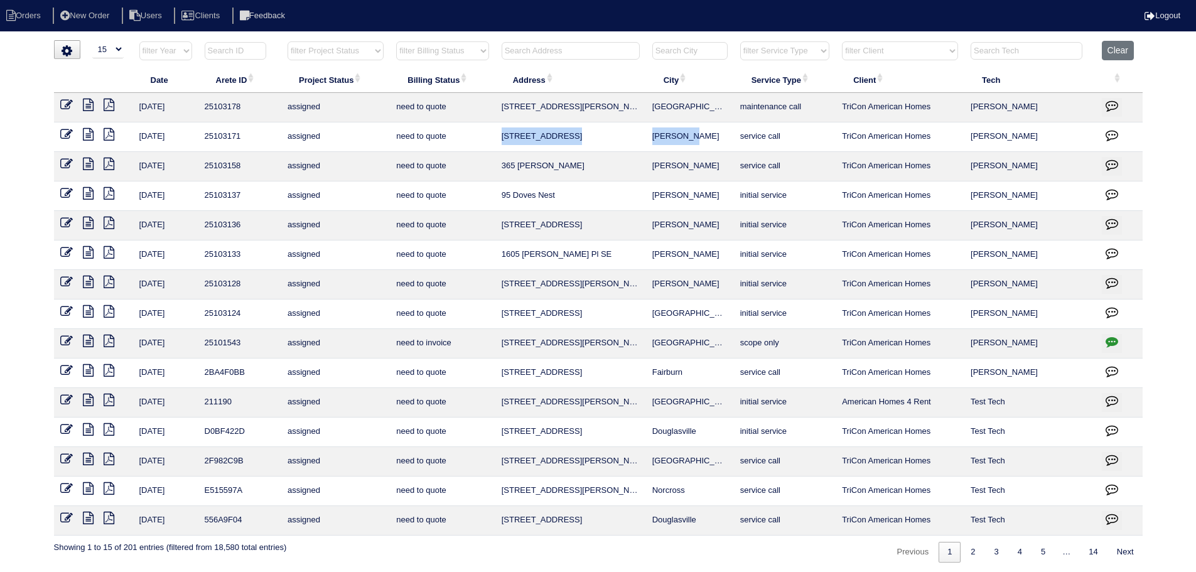
click at [288, 41] on select "filter Project Status -- Any Project Status -- new order assigned in progress f…" at bounding box center [336, 50] width 96 height 19
click at [567, 35] on html "Orders New Order Users Clients Feedback Logout Orders New Order Users Clients M…" at bounding box center [598, 287] width 1196 height 575
click at [561, 51] on input "text" at bounding box center [571, 51] width 138 height 18
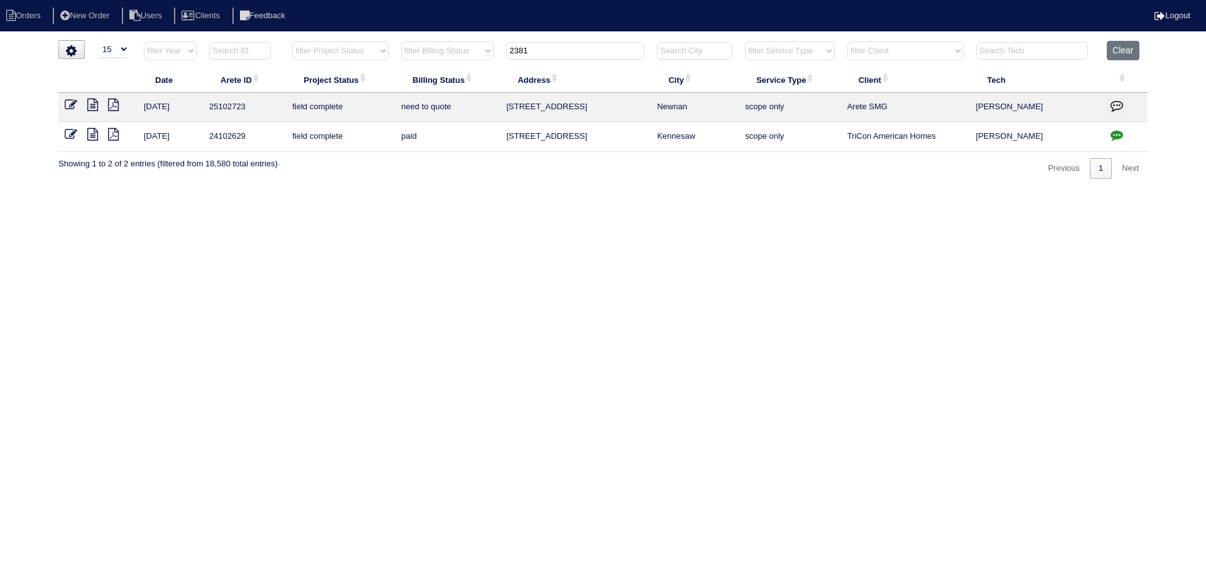
type input "2381"
drag, startPoint x: 699, startPoint y: 109, endPoint x: 498, endPoint y: 110, distance: 201.0
click at [498, 110] on tr "7/25/25 25102723 field complete need to quote 2381 W Grantville Rd Newnan scope…" at bounding box center [602, 108] width 1089 height 30
copy tr "2381 W Grantville Rd Newnan"
click at [1139, 48] on button "Clear" at bounding box center [1123, 50] width 32 height 19
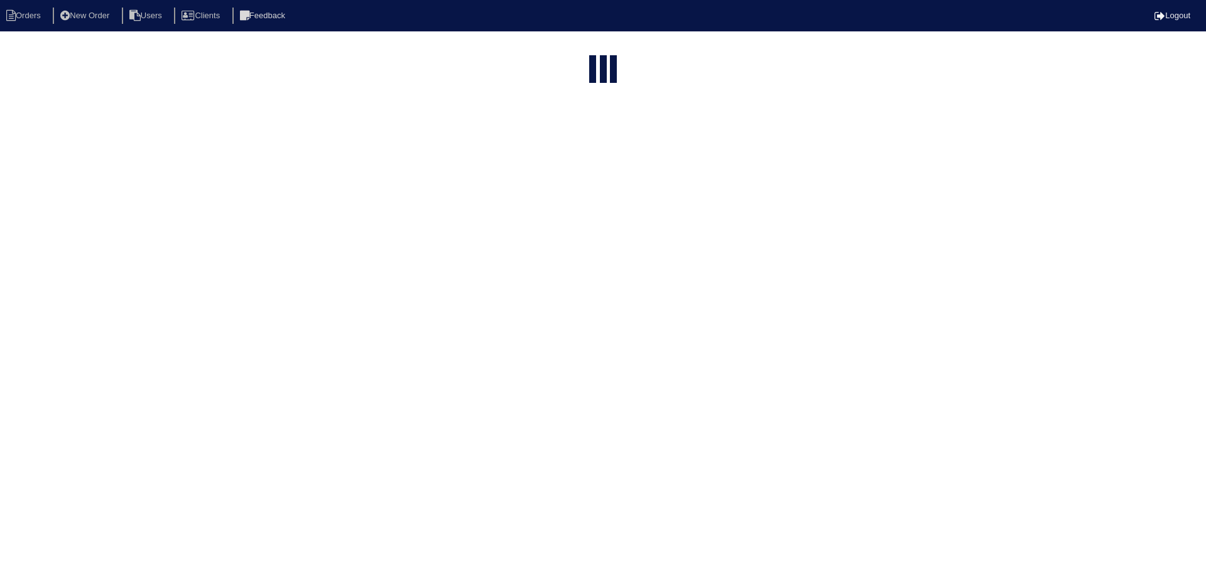
select select "15"
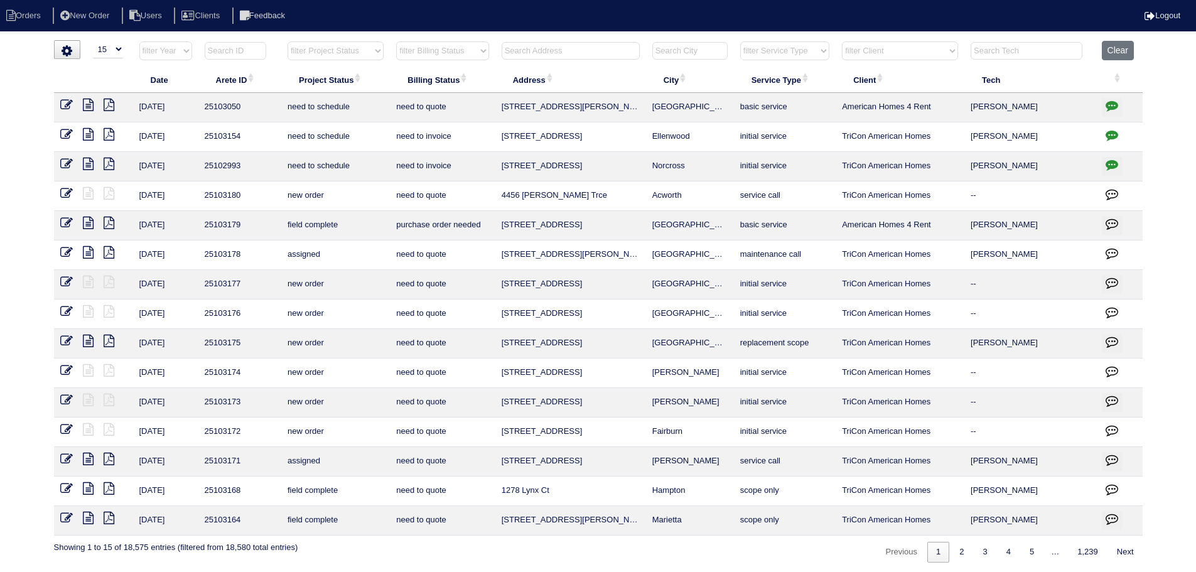
click at [754, 46] on select "filter Service Type -- Any Service Type -- initial service basic service mainte…" at bounding box center [784, 50] width 89 height 19
click at [741, 41] on select "filter Service Type -- Any Service Type -- initial service basic service mainte…" at bounding box center [784, 50] width 89 height 19
select select "maintenance call"
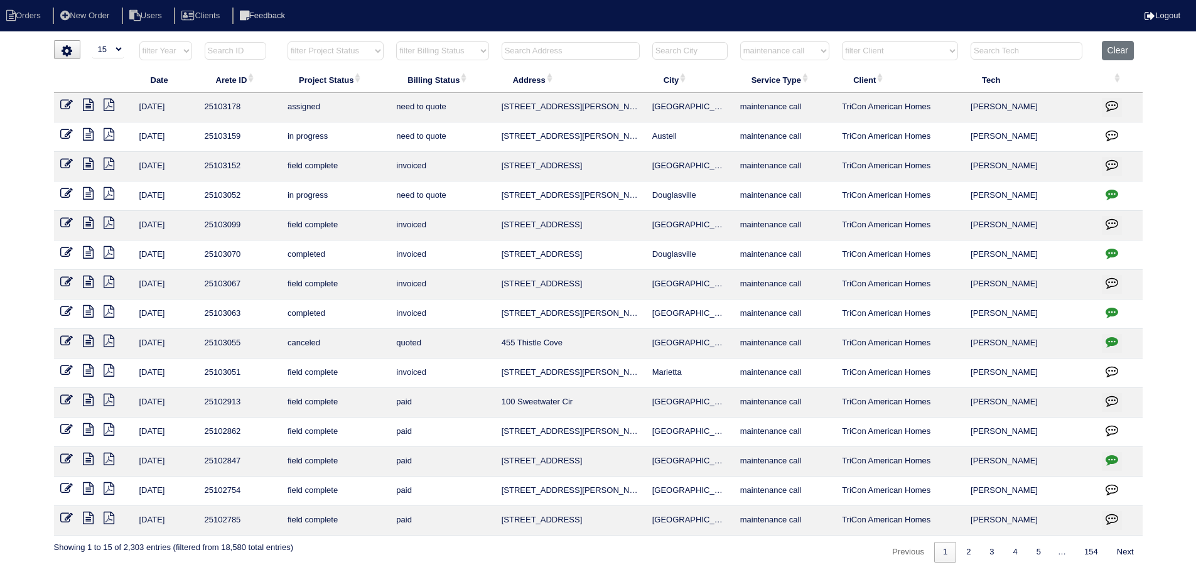
click at [90, 106] on icon at bounding box center [88, 105] width 11 height 13
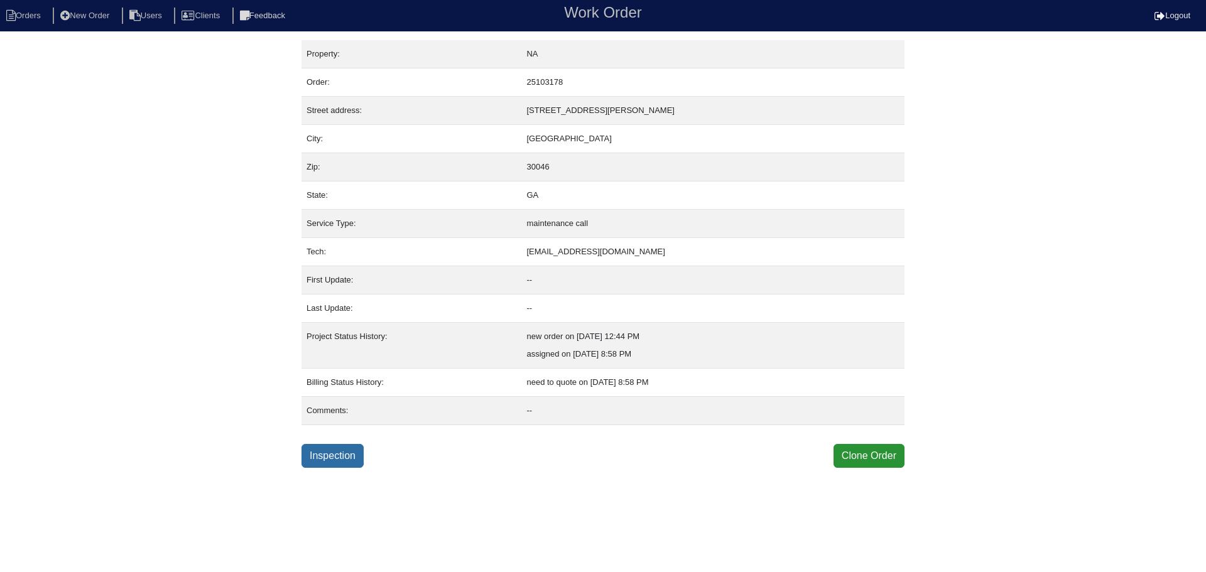
click at [345, 458] on link "Inspection" at bounding box center [332, 456] width 62 height 24
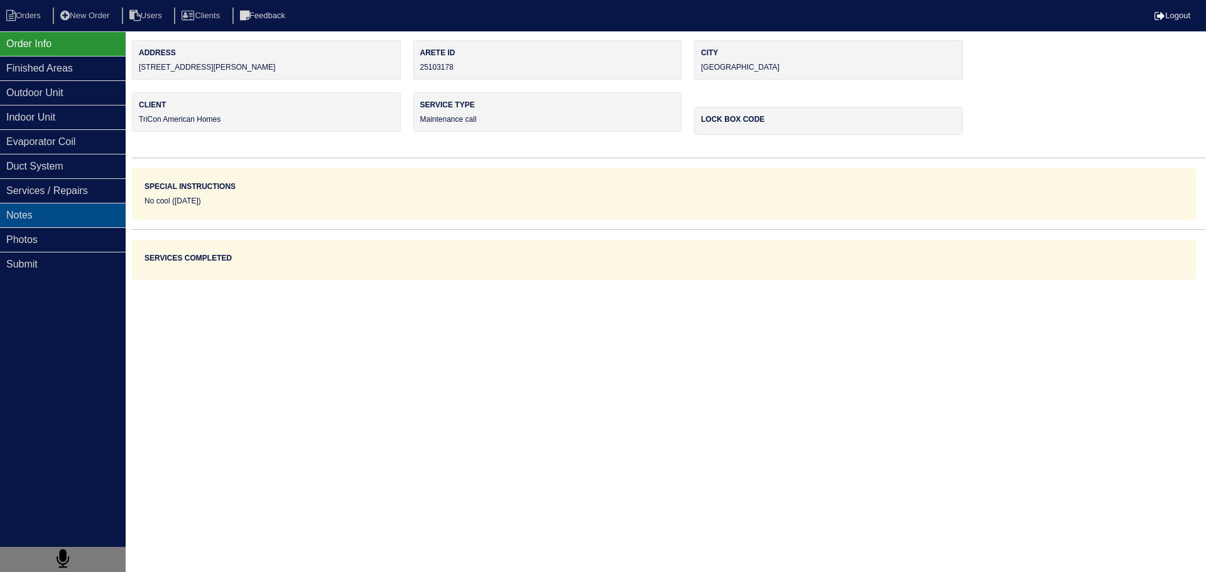
click at [93, 209] on div "Notes" at bounding box center [63, 215] width 126 height 24
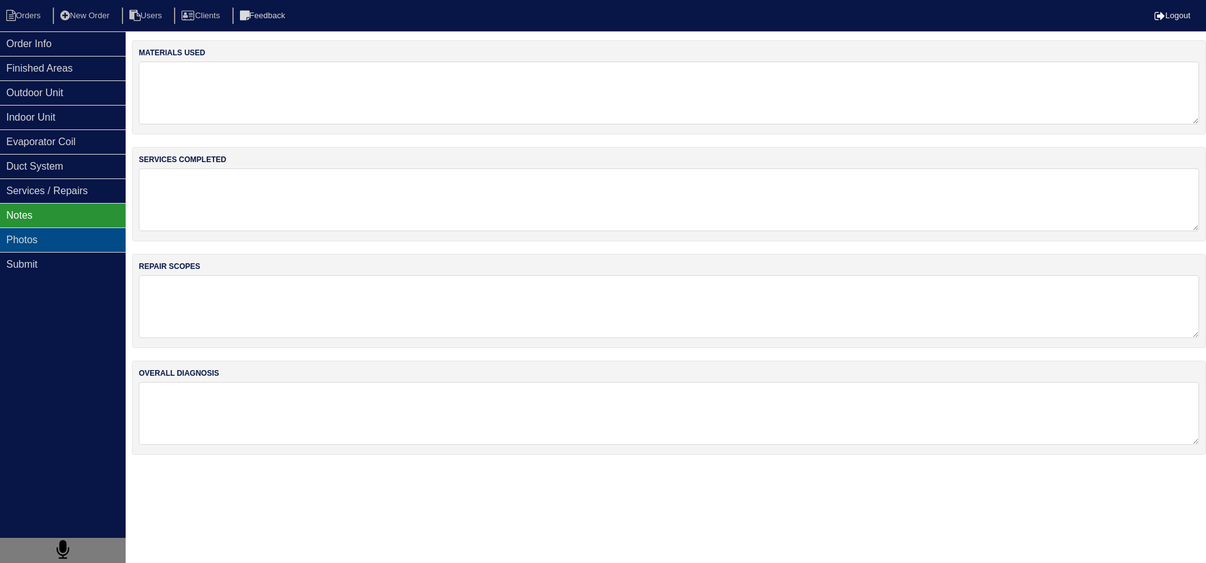
click at [89, 233] on div "Photos" at bounding box center [63, 239] width 126 height 24
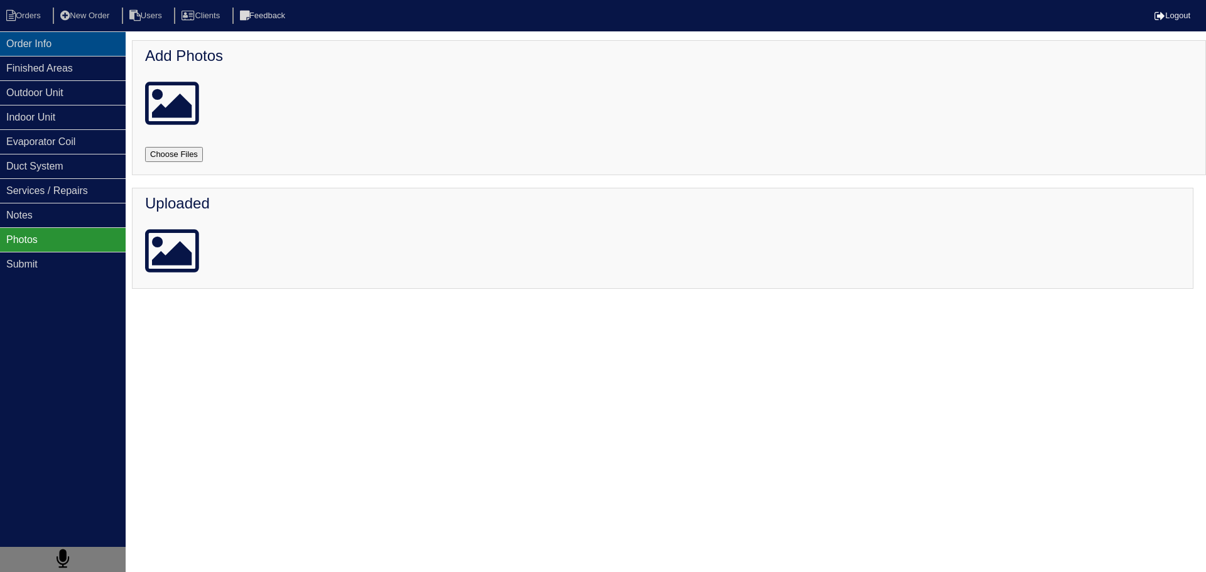
click at [73, 44] on div "Order Info" at bounding box center [63, 43] width 126 height 24
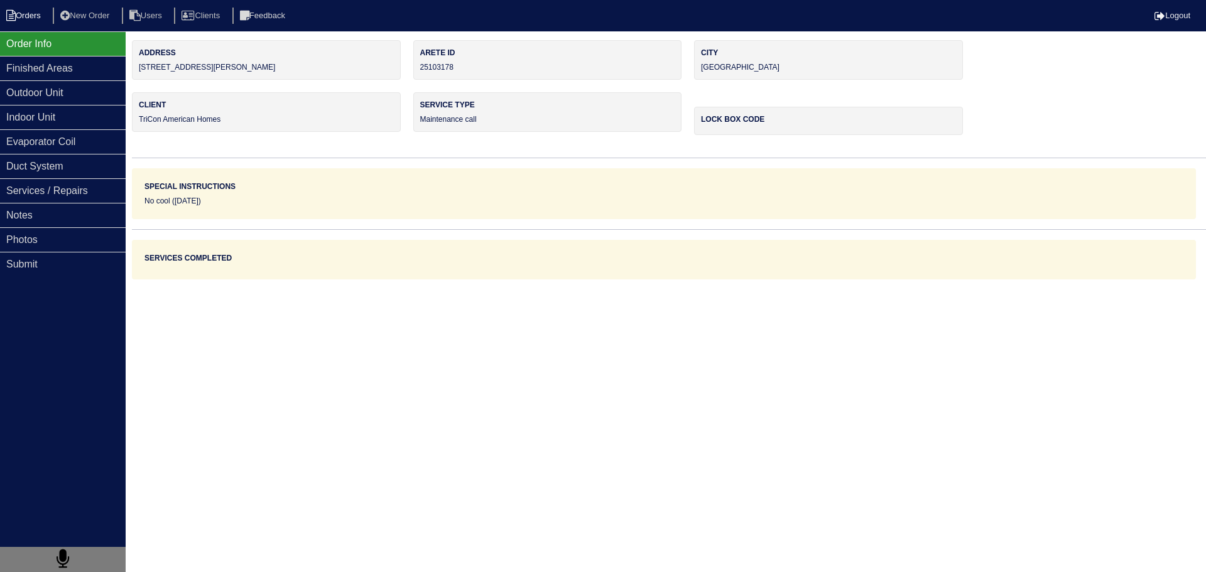
click at [33, 14] on li "Orders" at bounding box center [25, 16] width 51 height 17
select select "15"
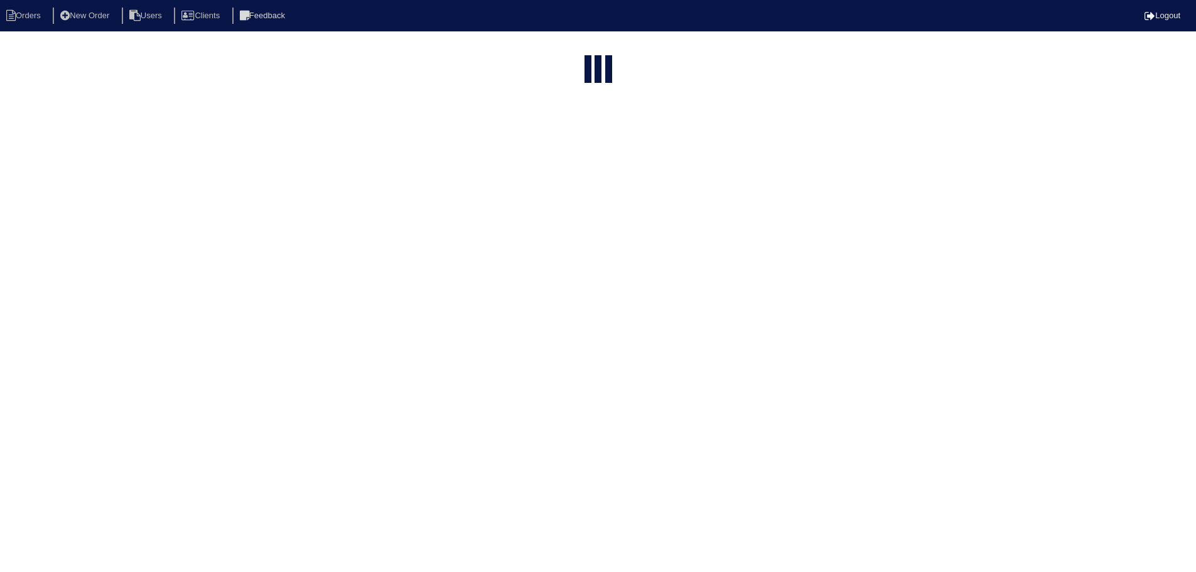
select select "maintenance call"
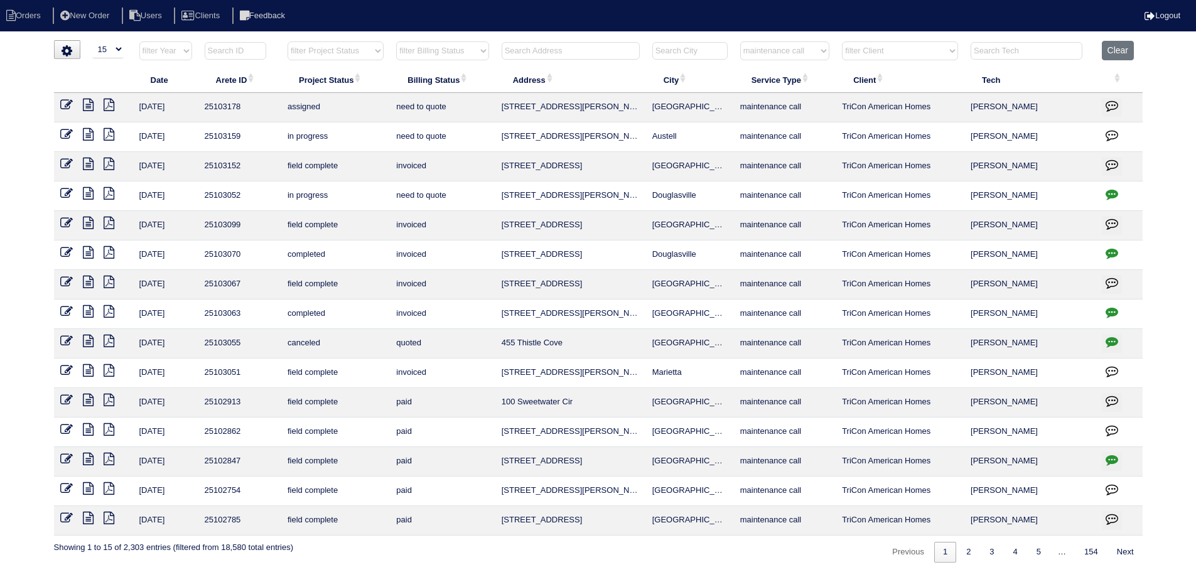
click at [85, 132] on icon at bounding box center [88, 134] width 11 height 13
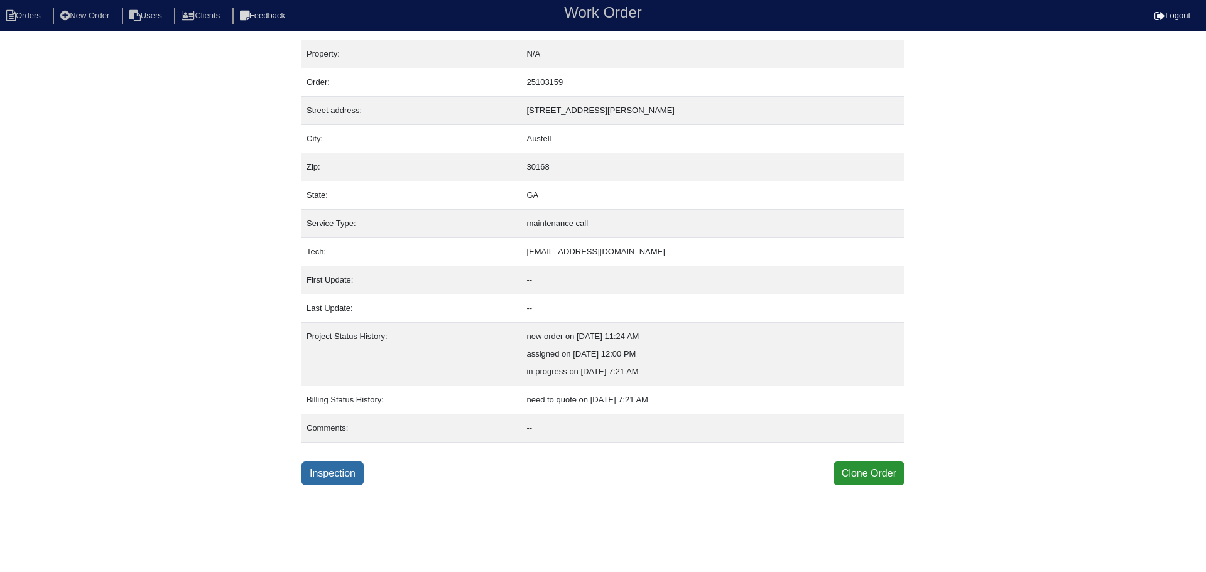
click at [342, 473] on link "Inspection" at bounding box center [332, 474] width 62 height 24
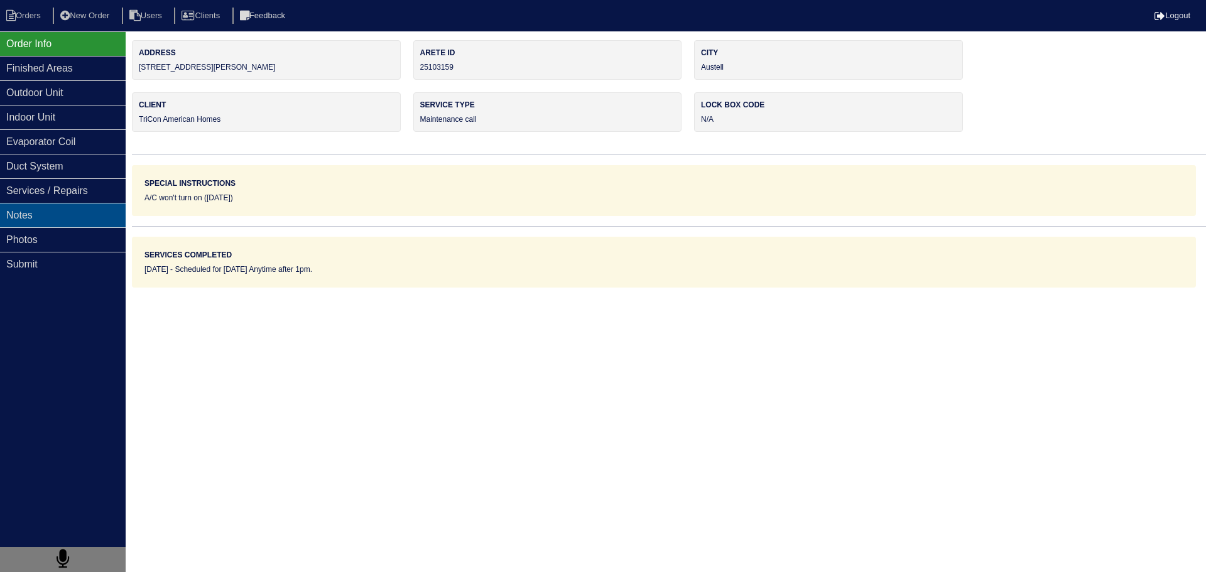
click at [105, 216] on div "Notes" at bounding box center [63, 215] width 126 height 24
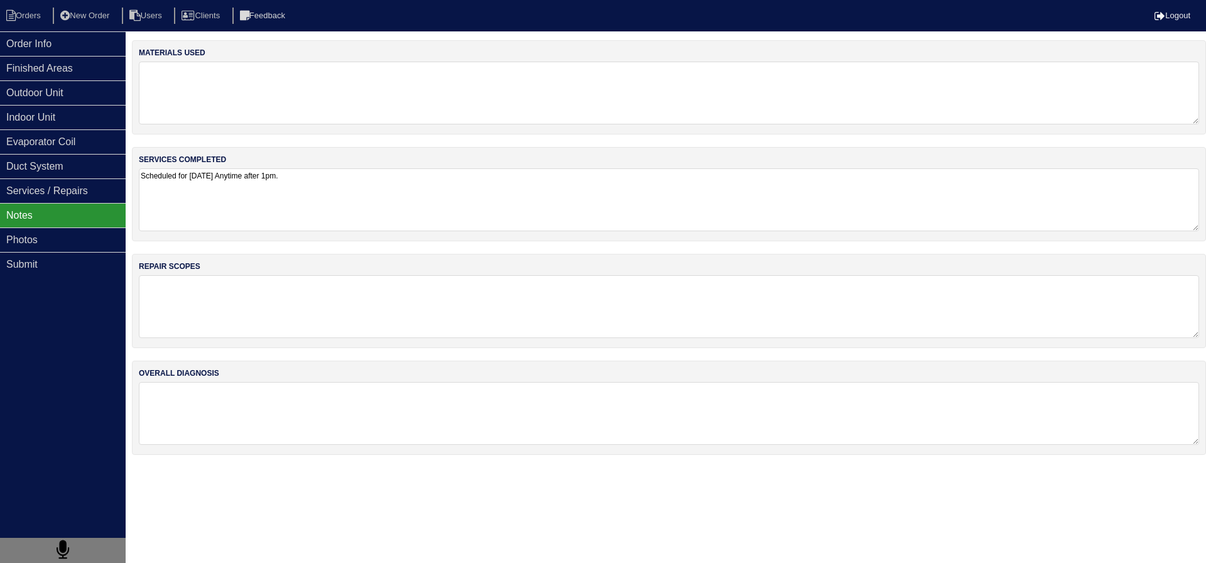
click at [81, 31] on nav "Orders New Order Users Clients Feedback Logout" at bounding box center [603, 15] width 1206 height 31
click at [34, 11] on li "Orders" at bounding box center [25, 16] width 51 height 17
select select "15"
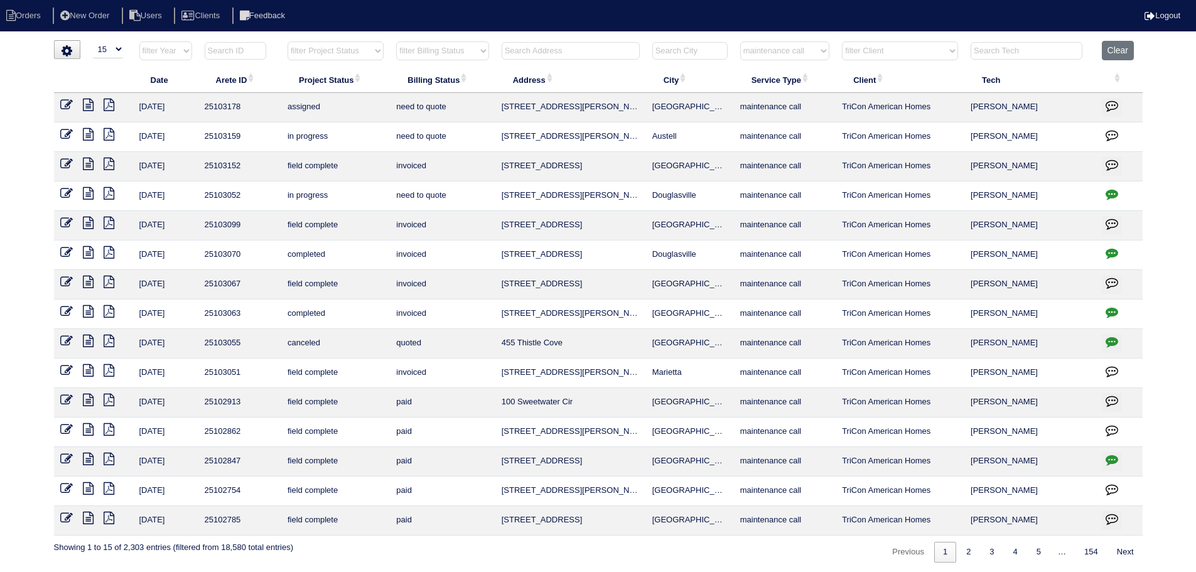
click at [800, 47] on select "filter Service Type -- Any Service Type -- initial service basic service mainte…" at bounding box center [784, 50] width 89 height 19
click at [741, 41] on select "filter Service Type -- Any Service Type -- initial service basic service mainte…" at bounding box center [784, 50] width 89 height 19
select select "service call"
